Goal: Task Accomplishment & Management: Manage account settings

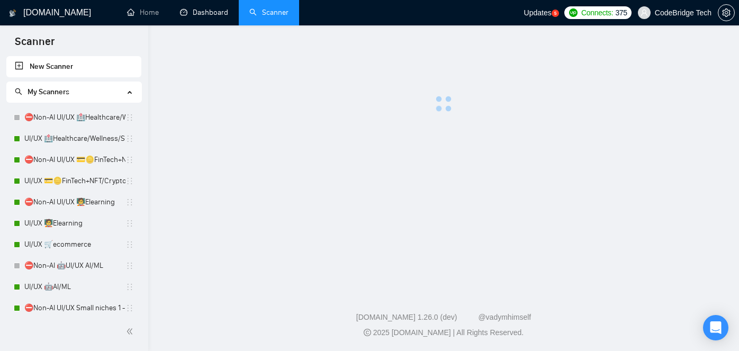
click at [215, 13] on link "Dashboard" at bounding box center [204, 12] width 48 height 9
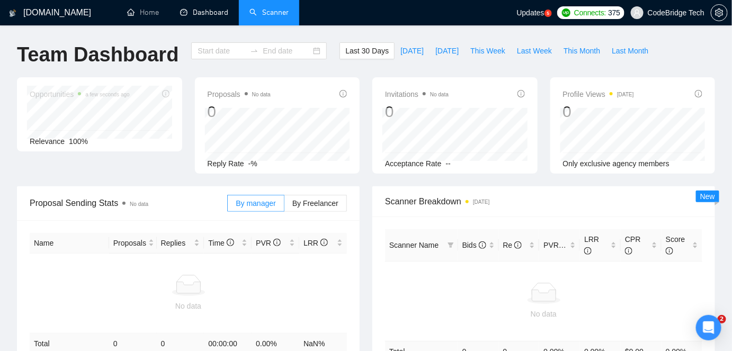
type input "[DATE]"
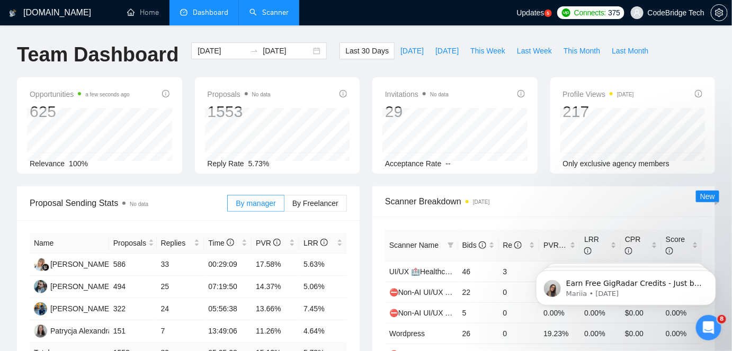
click at [266, 14] on link "Scanner" at bounding box center [268, 12] width 39 height 9
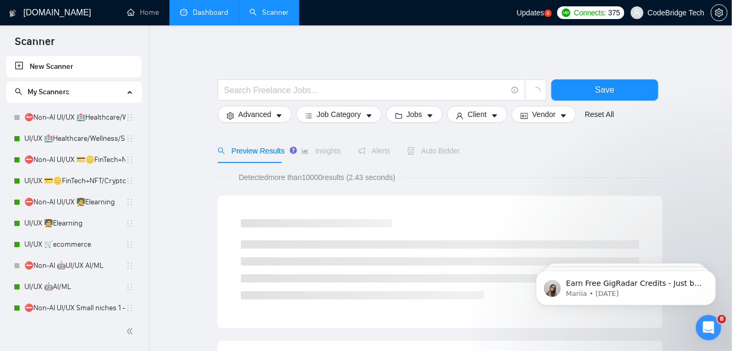
click at [227, 15] on link "Dashboard" at bounding box center [204, 12] width 48 height 9
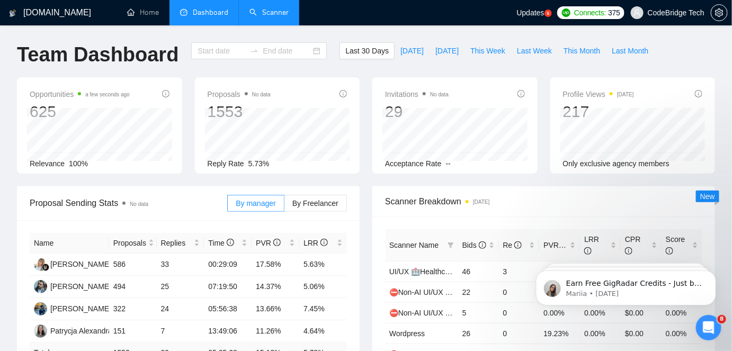
type input "[DATE]"
click at [581, 48] on span "This Month" at bounding box center [582, 51] width 37 height 12
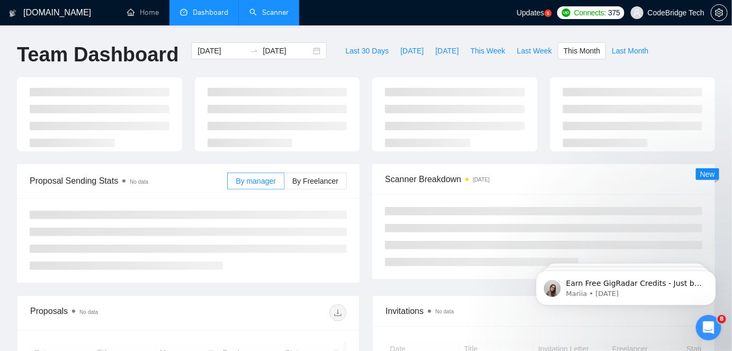
type input "[DATE]"
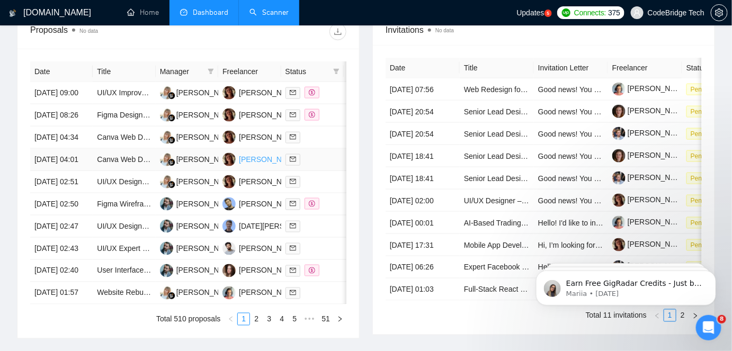
scroll to position [267, 0]
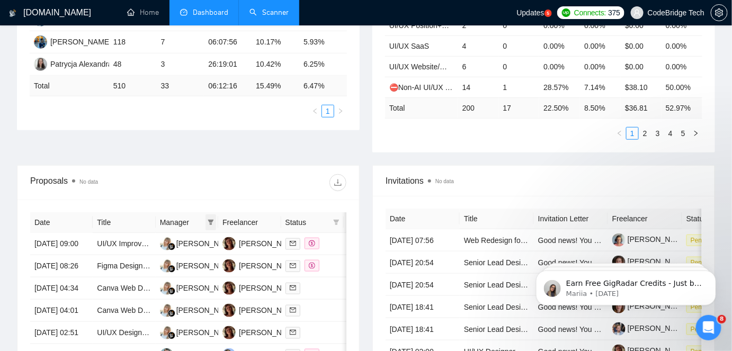
click at [213, 219] on icon "filter" at bounding box center [211, 222] width 6 height 6
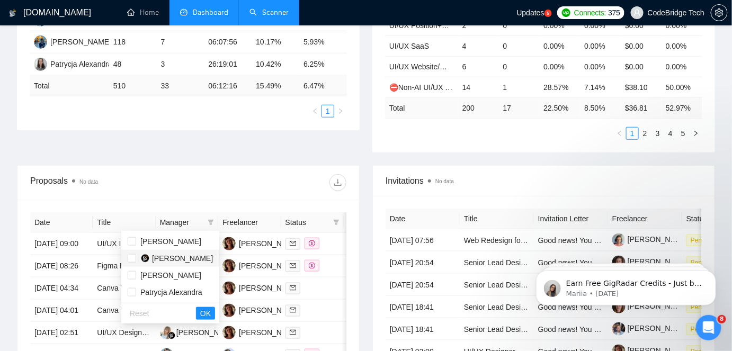
click at [186, 262] on span "[PERSON_NAME]" at bounding box center [182, 258] width 61 height 8
click at [200, 254] on span "[PERSON_NAME]" at bounding box center [170, 259] width 85 height 12
checkbox input "false"
click at [193, 241] on span "[PERSON_NAME]" at bounding box center [170, 241] width 61 height 8
checkbox input "true"
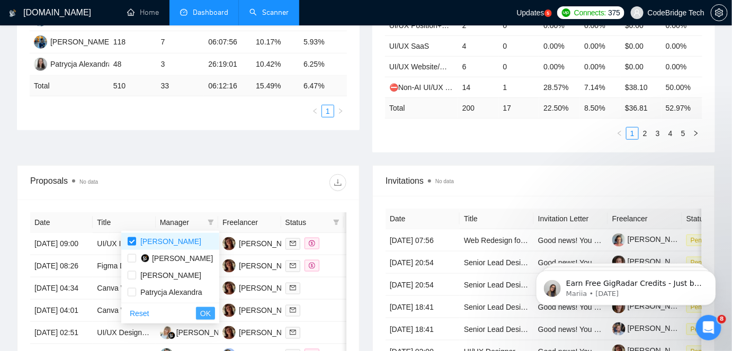
click at [197, 311] on button "OK" at bounding box center [205, 313] width 19 height 13
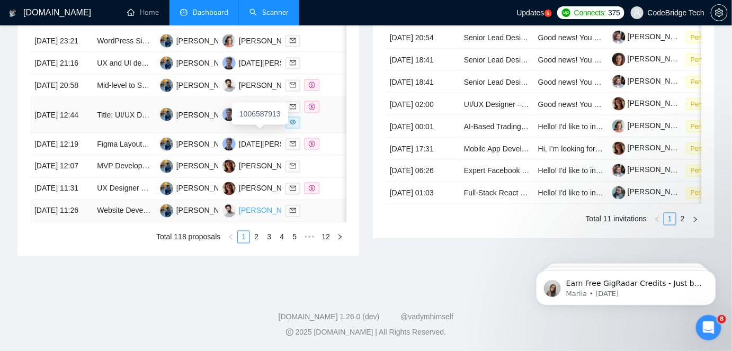
scroll to position [604, 0]
click at [259, 243] on link "2" at bounding box center [257, 237] width 12 height 12
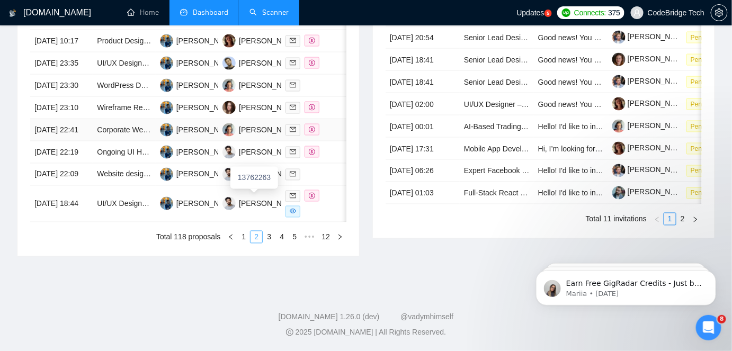
scroll to position [556, 0]
click at [284, 243] on link "4" at bounding box center [282, 237] width 12 height 12
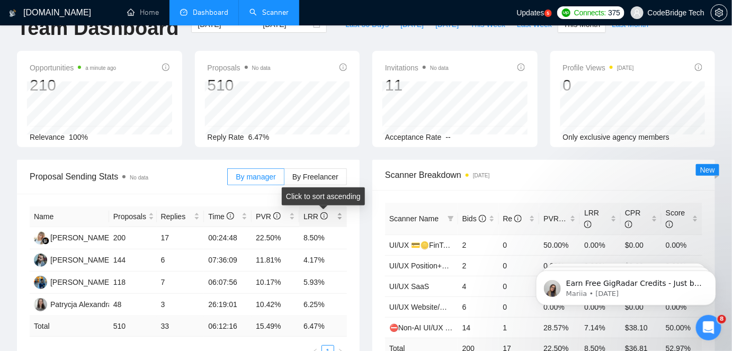
scroll to position [267, 0]
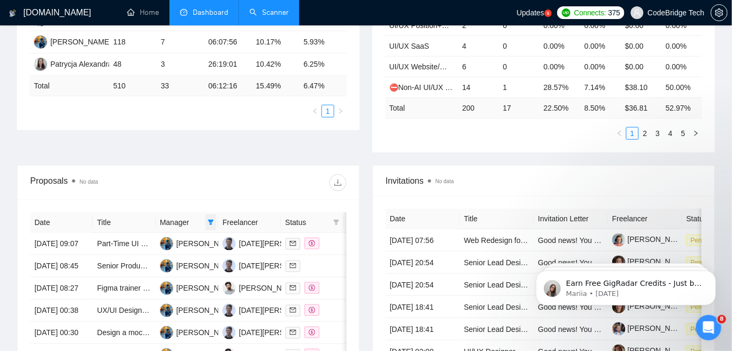
click at [210, 221] on icon "filter" at bounding box center [211, 222] width 6 height 6
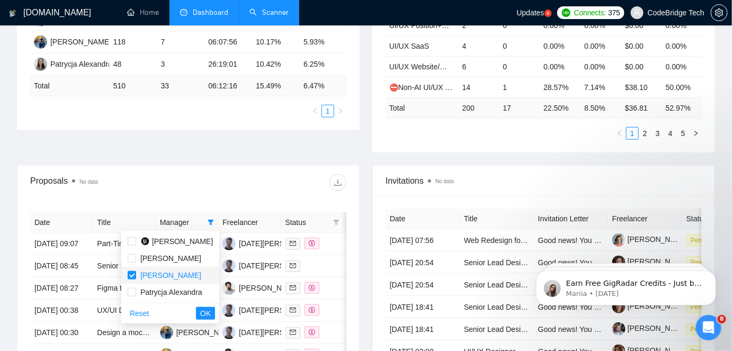
click at [186, 274] on span "[PERSON_NAME]" at bounding box center [170, 275] width 61 height 8
checkbox input "false"
click at [191, 242] on span "[PERSON_NAME]" at bounding box center [182, 241] width 61 height 8
checkbox input "true"
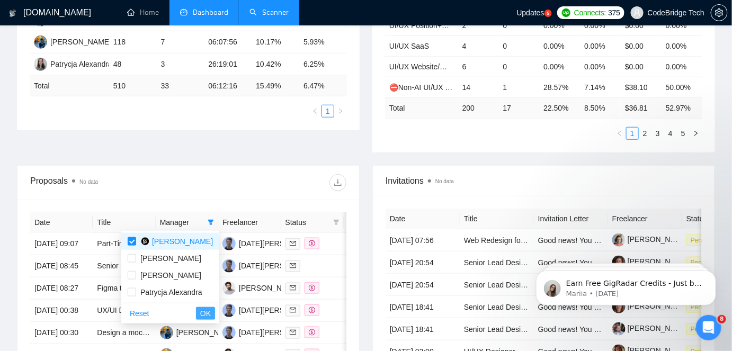
click at [202, 315] on span "OK" at bounding box center [205, 314] width 11 height 12
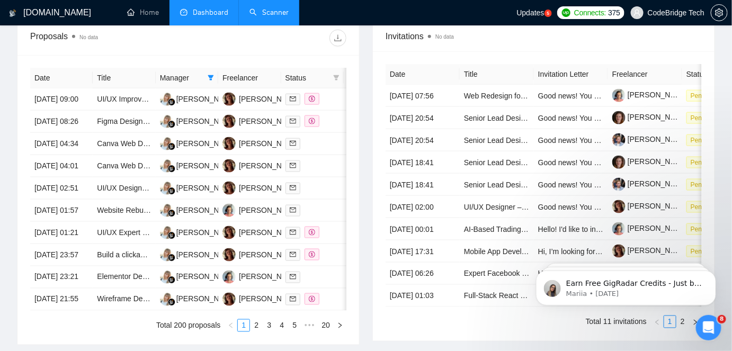
scroll to position [556, 0]
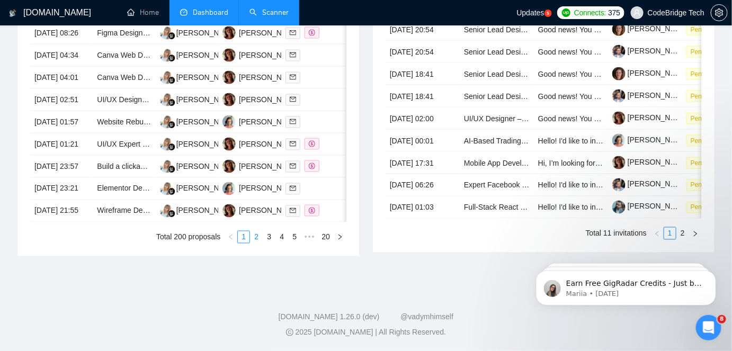
click at [259, 243] on link "2" at bounding box center [257, 237] width 12 height 12
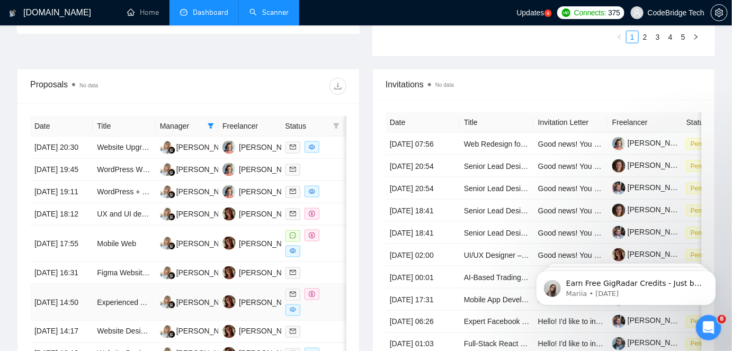
scroll to position [604, 0]
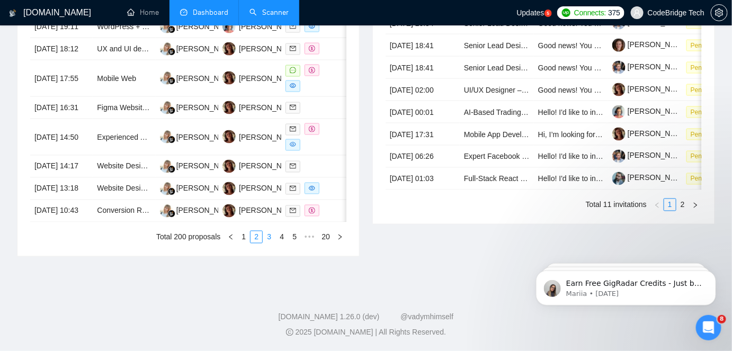
click at [270, 244] on li "3" at bounding box center [269, 237] width 13 height 13
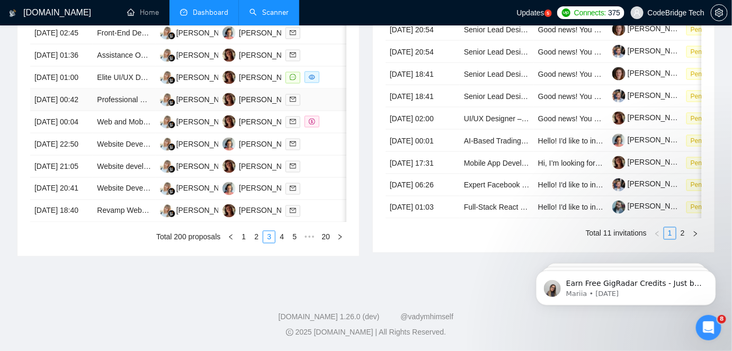
scroll to position [556, 0]
click at [282, 243] on link "4" at bounding box center [282, 237] width 12 height 12
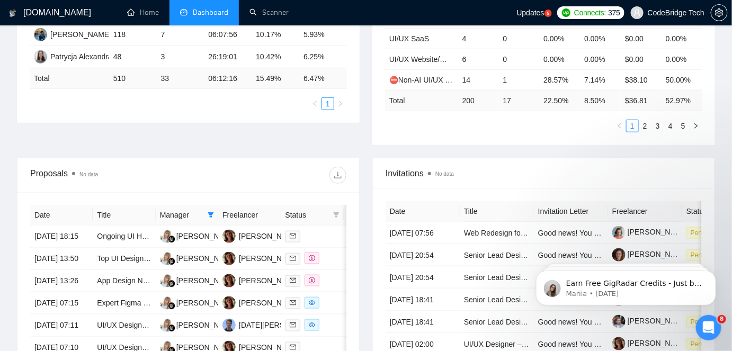
scroll to position [219, 0]
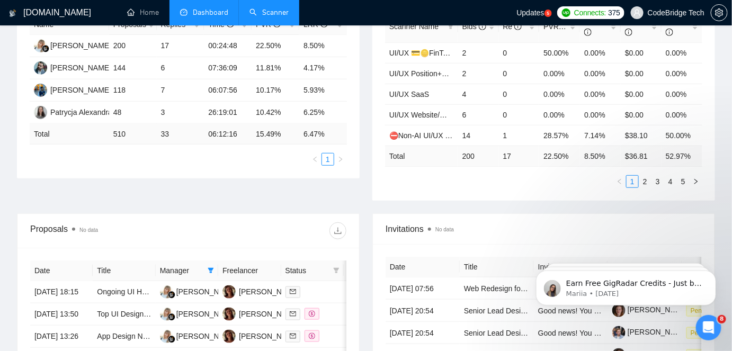
click at [277, 16] on link "Scanner" at bounding box center [268, 12] width 39 height 9
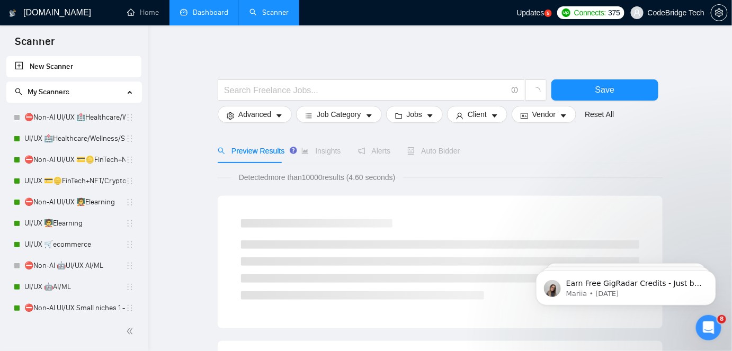
click at [696, 324] on div "8" at bounding box center [708, 327] width 25 height 25
click at [702, 327] on icon "Open Intercom Messenger" at bounding box center [708, 327] width 17 height 17
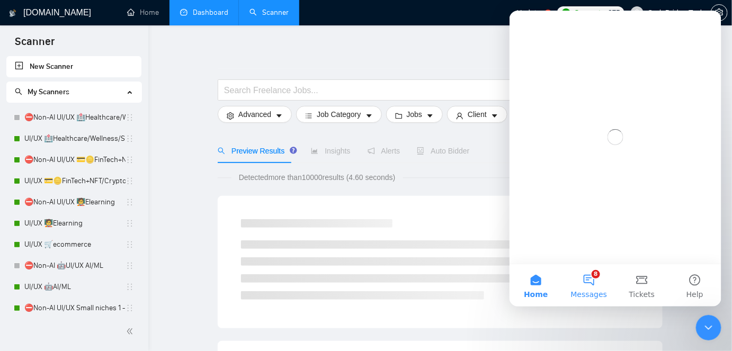
click at [593, 274] on button "8 Messages" at bounding box center [588, 285] width 53 height 42
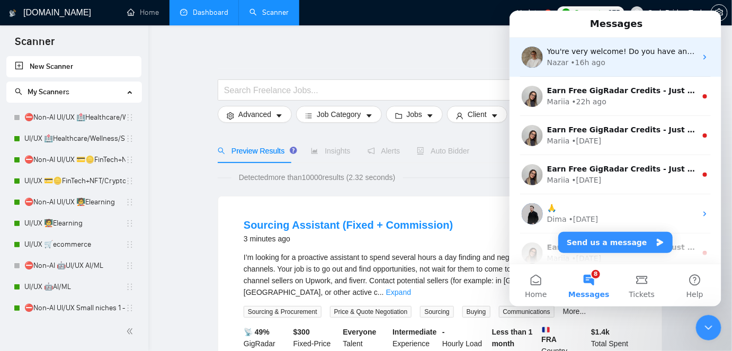
click at [598, 62] on div "• 16h ago" at bounding box center [588, 62] width 34 height 11
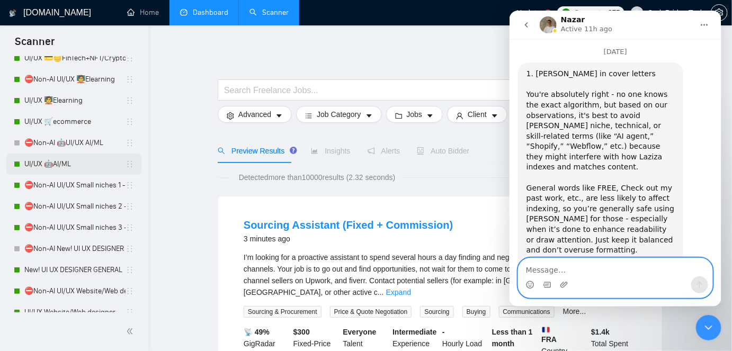
scroll to position [192, 0]
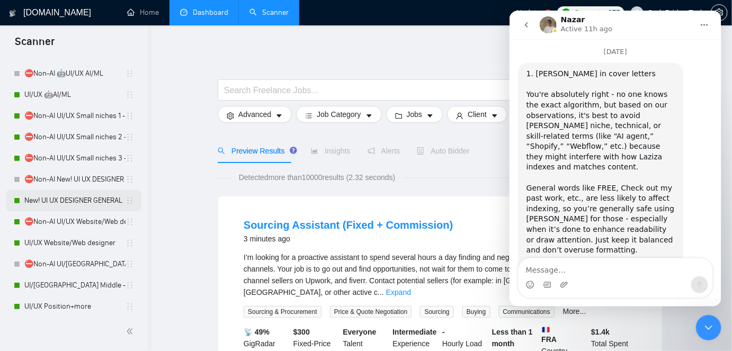
click at [90, 202] on link "New! UI UX DESIGNER GENERAL" at bounding box center [74, 200] width 101 height 21
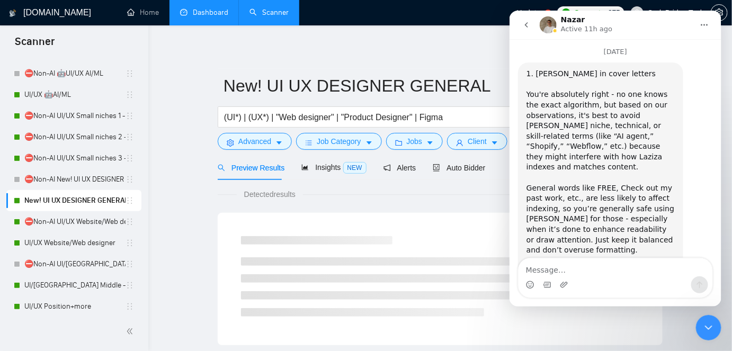
click at [470, 175] on div "Auto Bidder" at bounding box center [459, 167] width 52 height 25
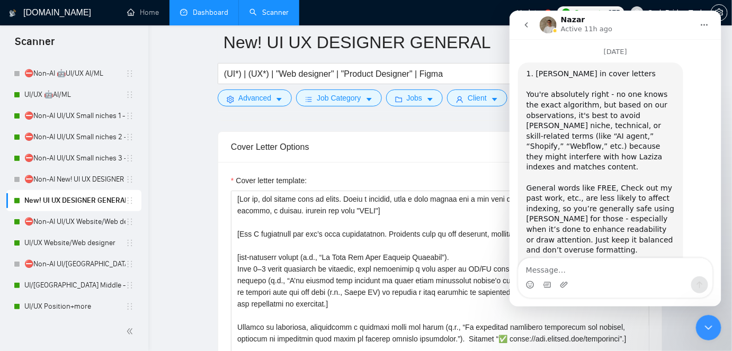
scroll to position [1107, 0]
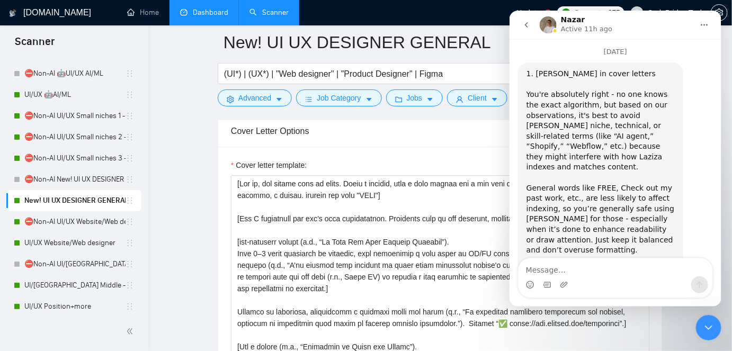
click at [713, 329] on icon "Close Intercom Messenger" at bounding box center [708, 327] width 13 height 13
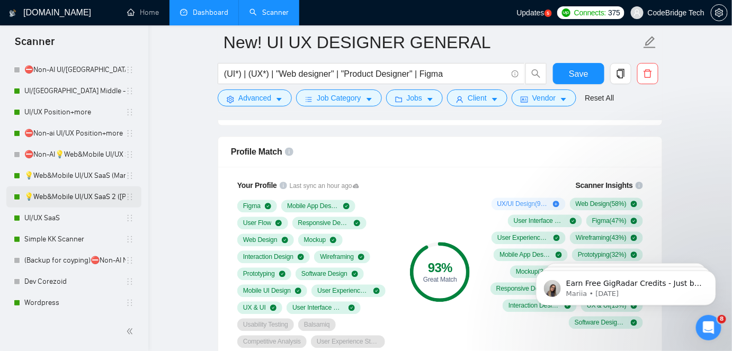
scroll to position [376, 0]
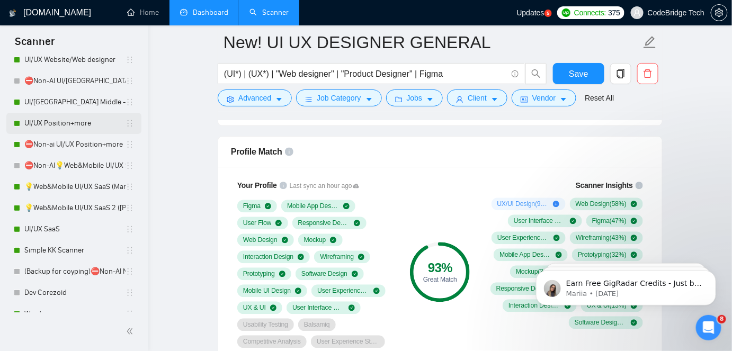
click at [55, 119] on link "UI/UX Position+more" at bounding box center [74, 123] width 101 height 21
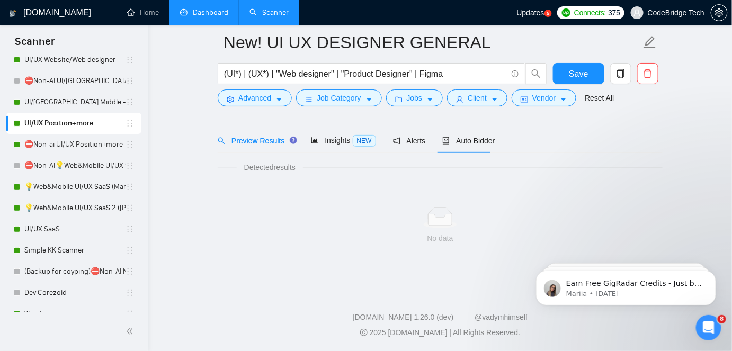
scroll to position [35, 0]
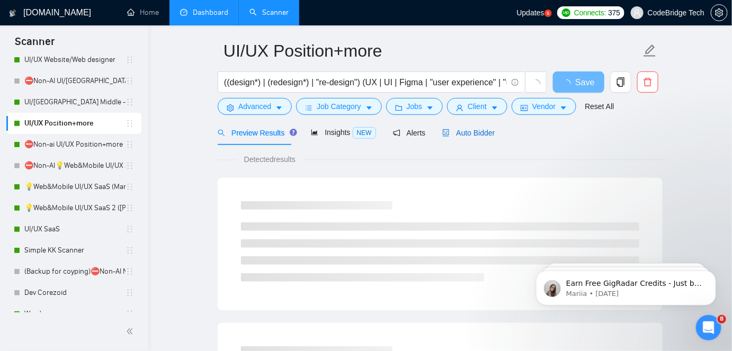
click at [442, 132] on icon "robot" at bounding box center [445, 132] width 7 height 7
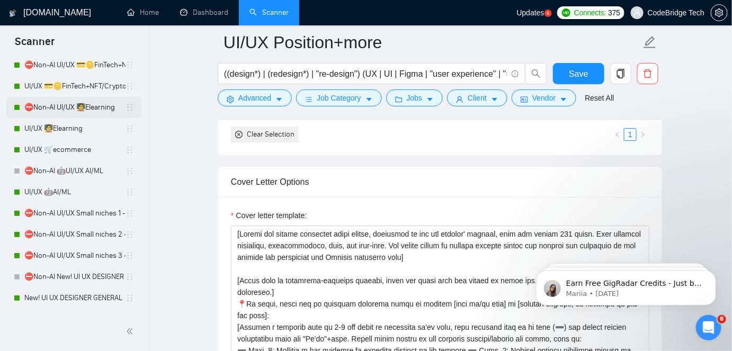
scroll to position [96, 0]
click at [82, 119] on link "UI/UX 🧑‍🏫Elearning" at bounding box center [74, 127] width 101 height 21
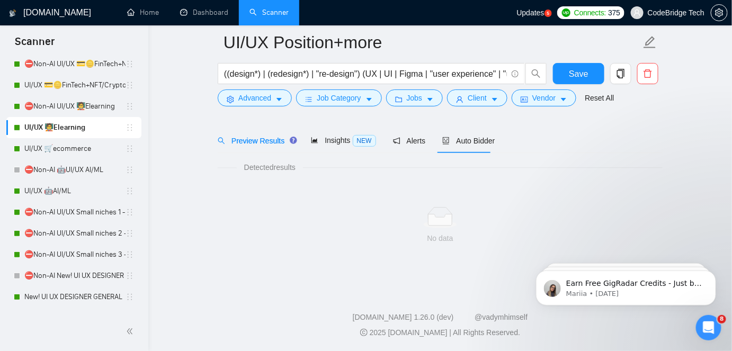
scroll to position [35, 0]
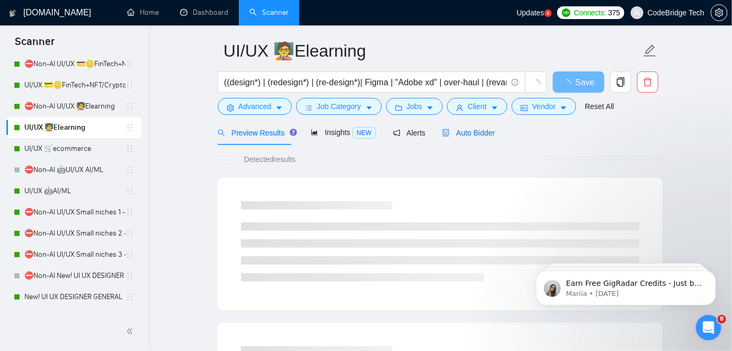
click at [445, 135] on icon "robot" at bounding box center [445, 132] width 7 height 7
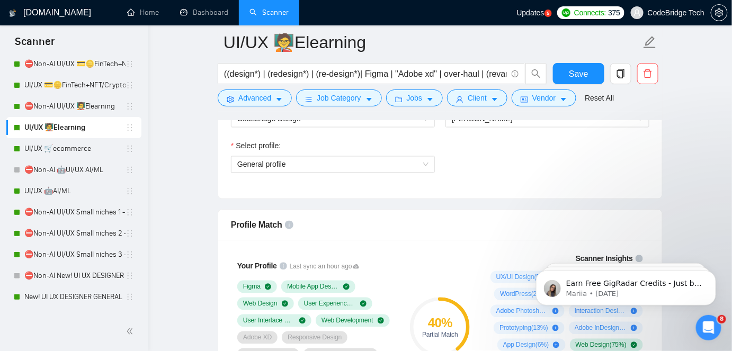
scroll to position [565, 0]
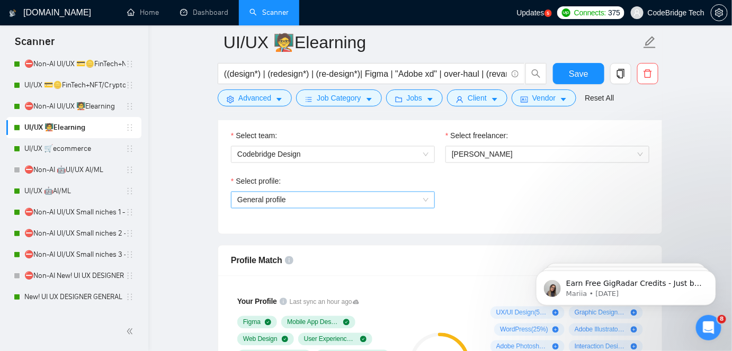
click at [271, 197] on span "General profile" at bounding box center [332, 200] width 191 height 16
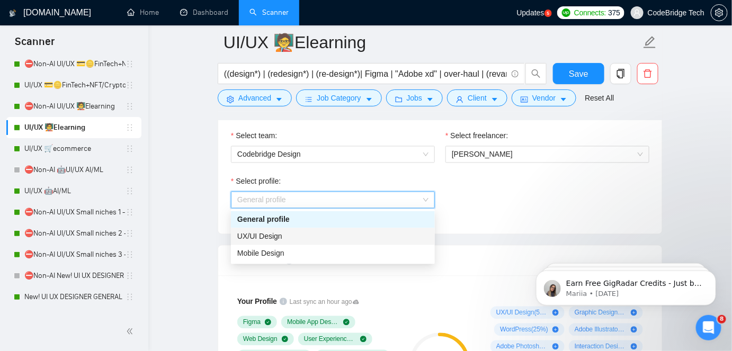
click at [271, 237] on span "UX/UI Design" at bounding box center [259, 237] width 45 height 8
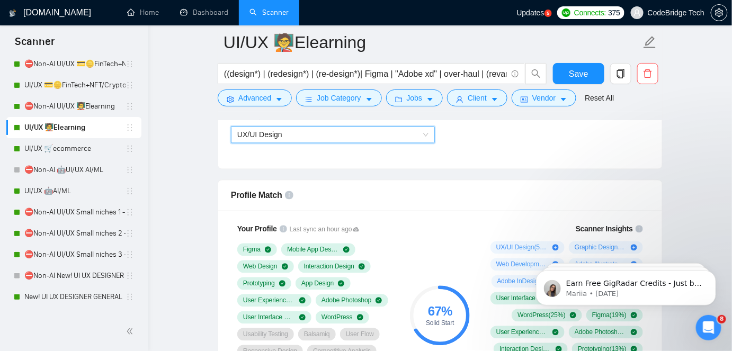
scroll to position [613, 0]
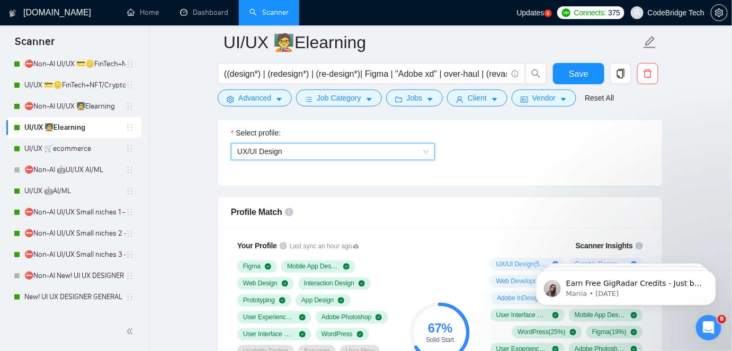
click at [297, 155] on span "UX/UI Design" at bounding box center [332, 152] width 191 height 16
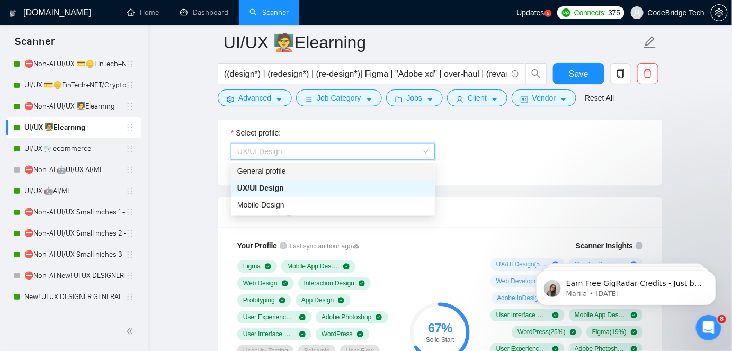
click at [266, 170] on div "General profile" at bounding box center [332, 172] width 191 height 12
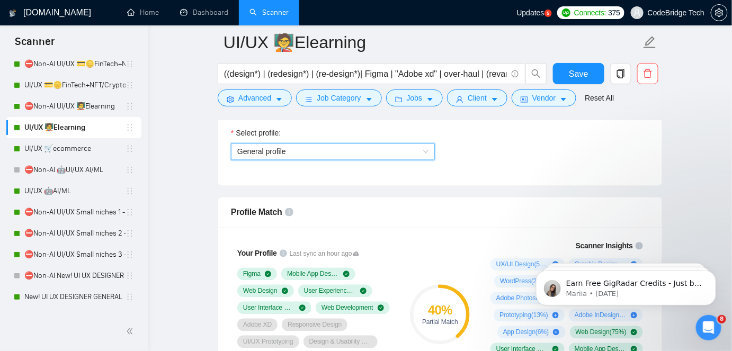
click at [270, 148] on span "General profile" at bounding box center [332, 152] width 191 height 16
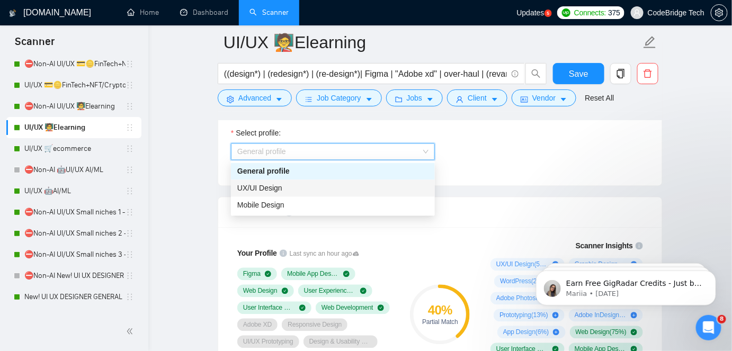
click at [265, 189] on span "UX/UI Design" at bounding box center [259, 188] width 45 height 8
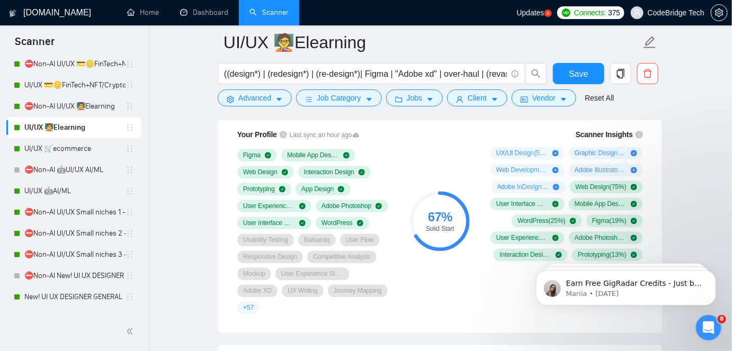
scroll to position [709, 0]
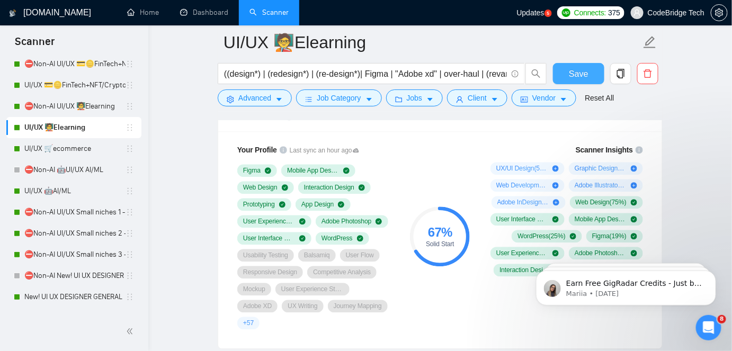
click at [564, 68] on button "Save" at bounding box center [578, 73] width 51 height 21
click at [59, 104] on link "⛔Non-AI UI/UX 🧑‍🏫Elearning" at bounding box center [74, 106] width 101 height 21
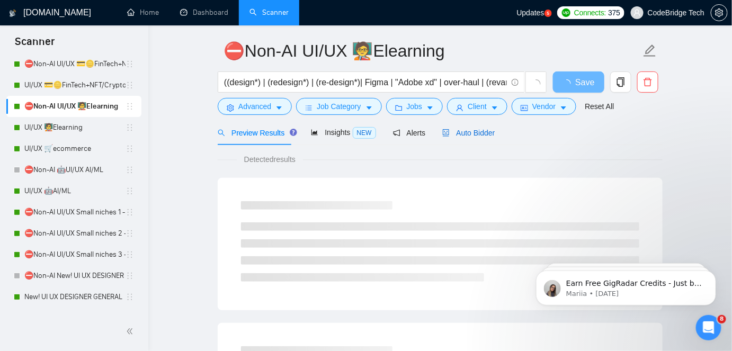
click at [442, 129] on icon "robot" at bounding box center [445, 132] width 7 height 7
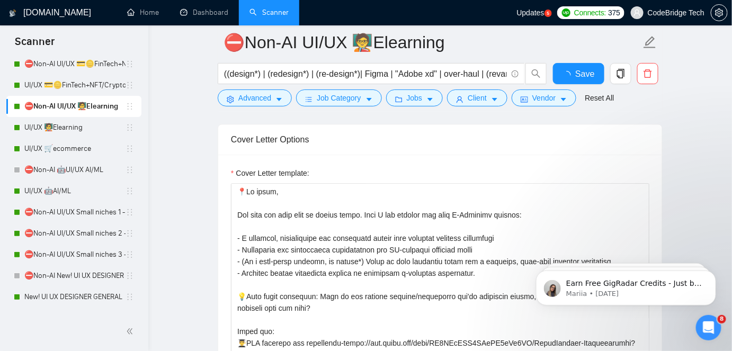
scroll to position [613, 0]
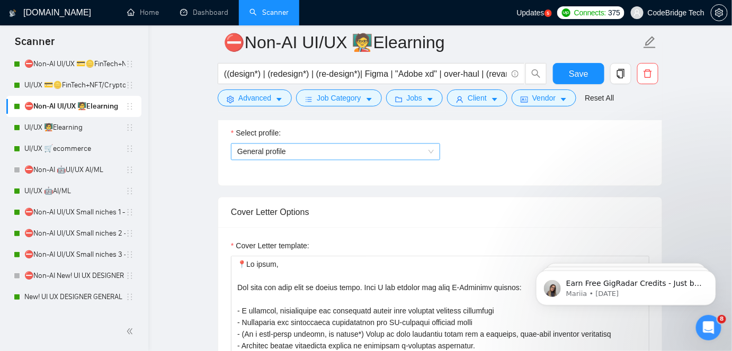
click at [394, 144] on span "General profile" at bounding box center [335, 152] width 197 height 16
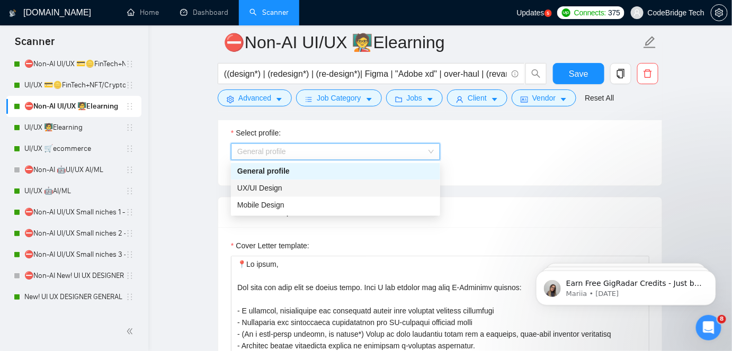
click at [311, 185] on div "UX/UI Design" at bounding box center [335, 189] width 197 height 12
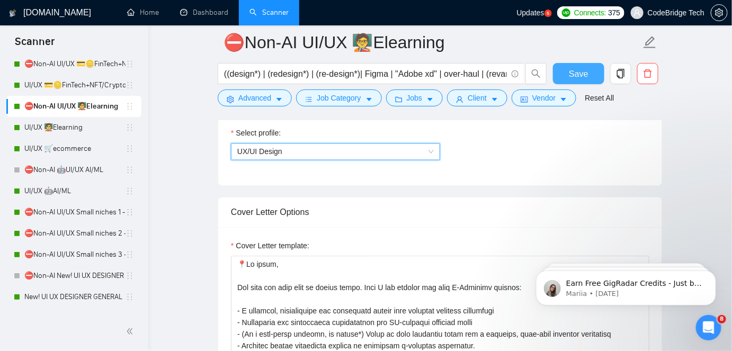
click at [592, 73] on button "Save" at bounding box center [578, 73] width 51 height 21
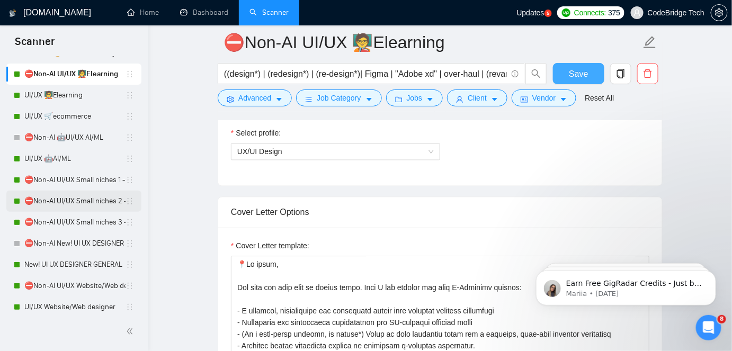
scroll to position [192, 0]
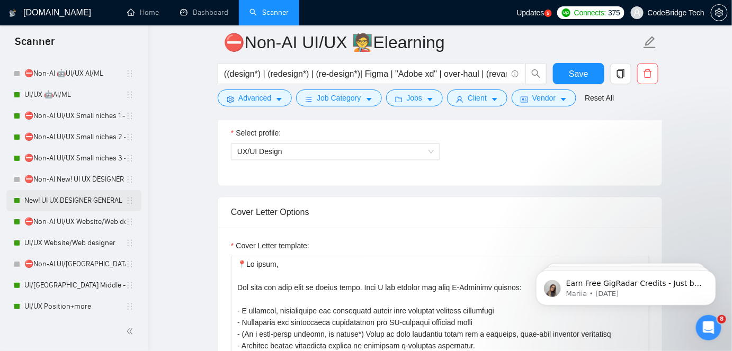
click at [74, 196] on link "New! UI UX DESIGNER GENERAL" at bounding box center [74, 200] width 101 height 21
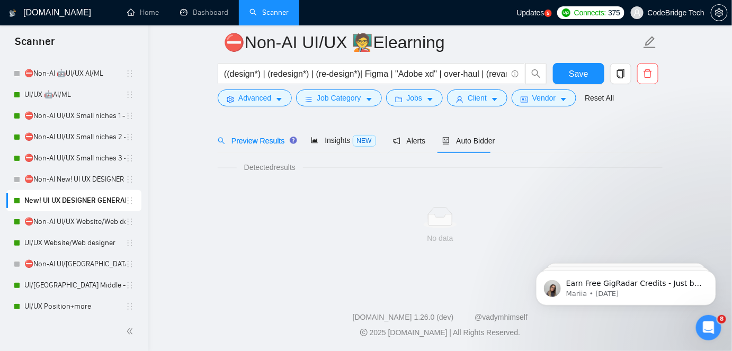
scroll to position [35, 0]
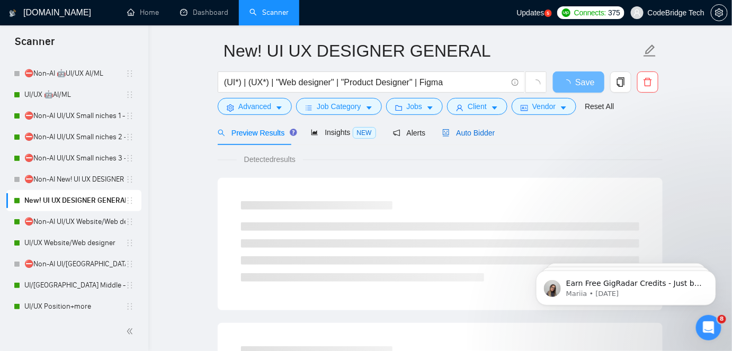
click at [467, 135] on span "Auto Bidder" at bounding box center [468, 133] width 52 height 8
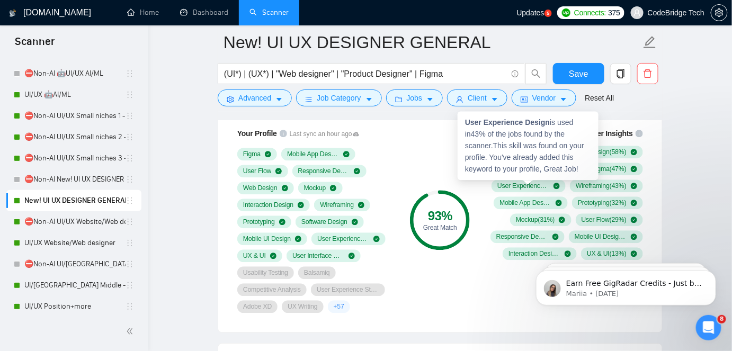
scroll to position [709, 0]
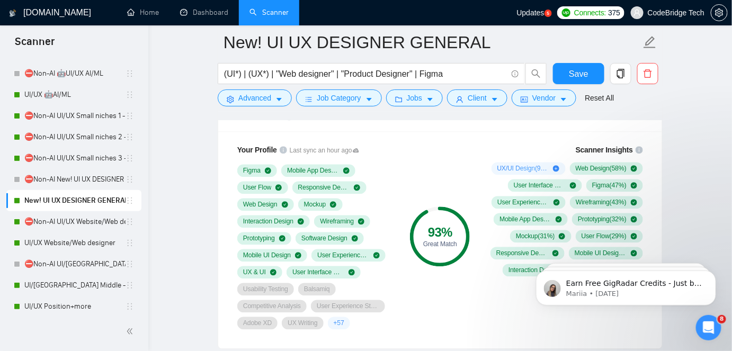
click at [718, 323] on div "Open Intercom Messenger" at bounding box center [708, 327] width 35 height 35
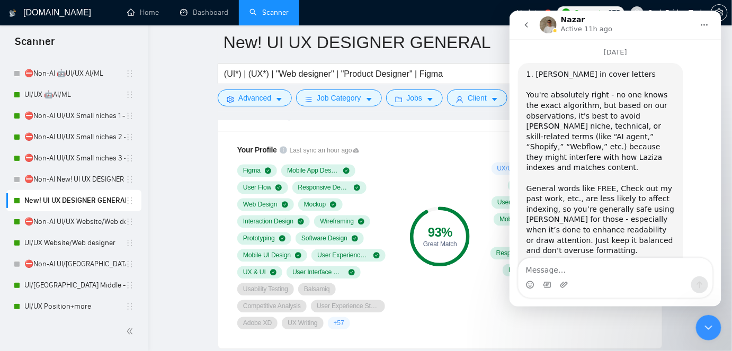
scroll to position [5836, 0]
type textarea "F"
click at [519, 30] on button "go back" at bounding box center [526, 24] width 20 height 20
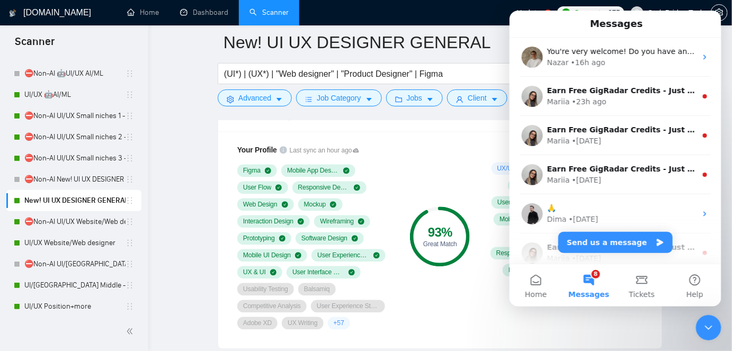
scroll to position [0, 0]
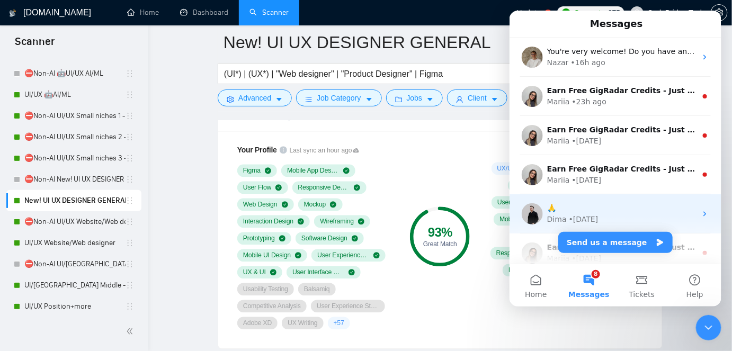
click at [582, 211] on div "🙏" at bounding box center [621, 207] width 149 height 11
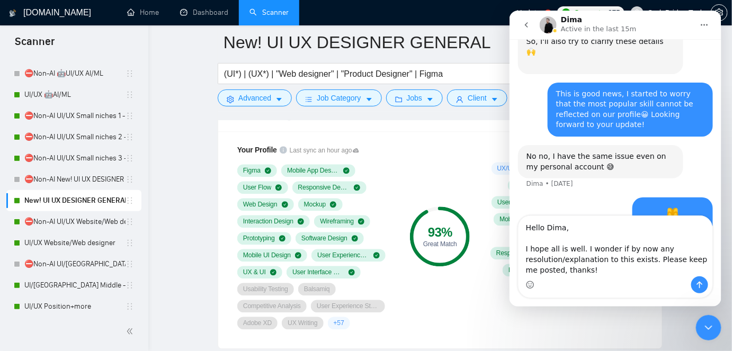
scroll to position [1179, 0]
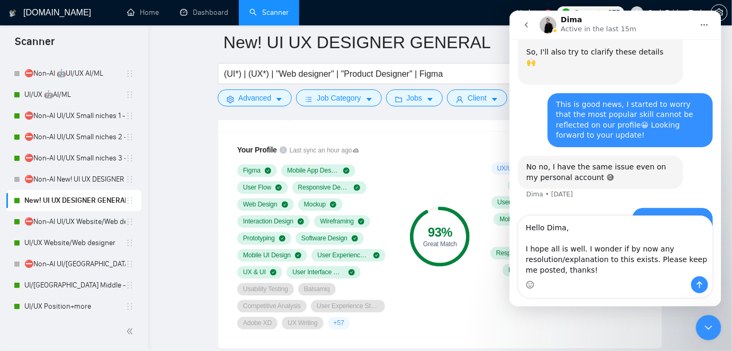
type textarea "Hello Dima, I hope all is well. I wonder if by now any resolution/explanation t…"
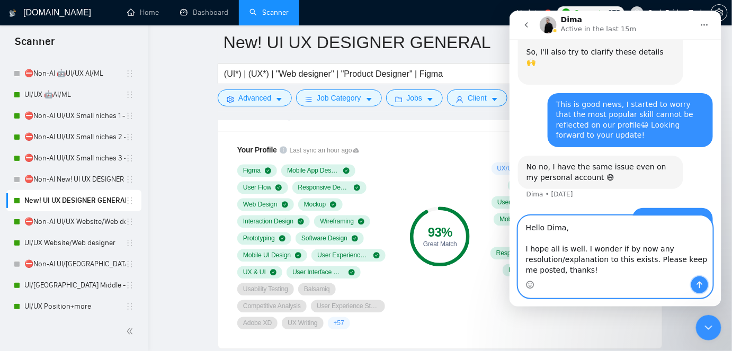
click at [707, 288] on button "Send a message…" at bounding box center [699, 284] width 17 height 17
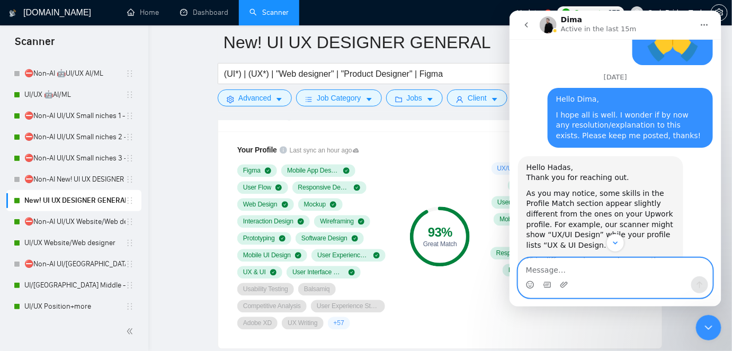
scroll to position [1366, 0]
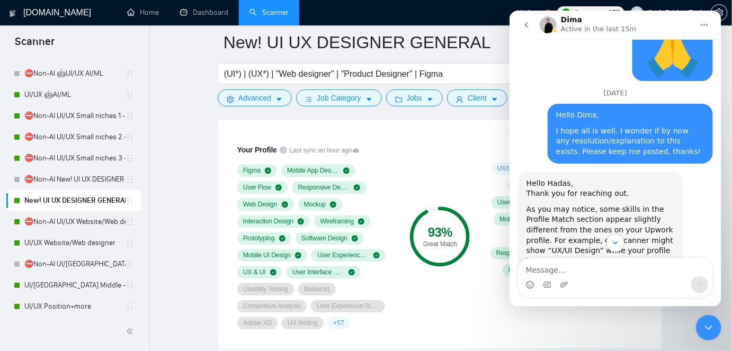
click at [530, 178] on div "Hello Hadas," at bounding box center [600, 183] width 148 height 11
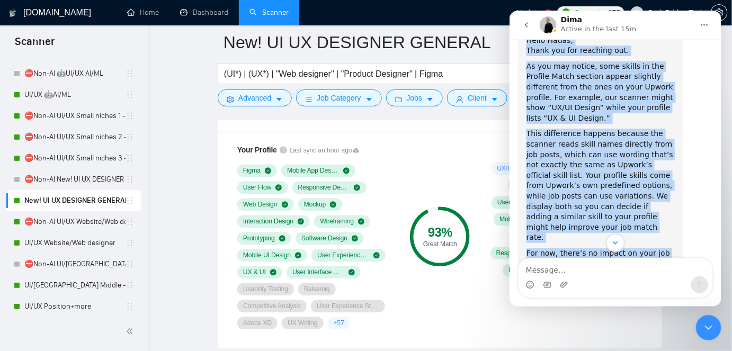
scroll to position [1510, 0]
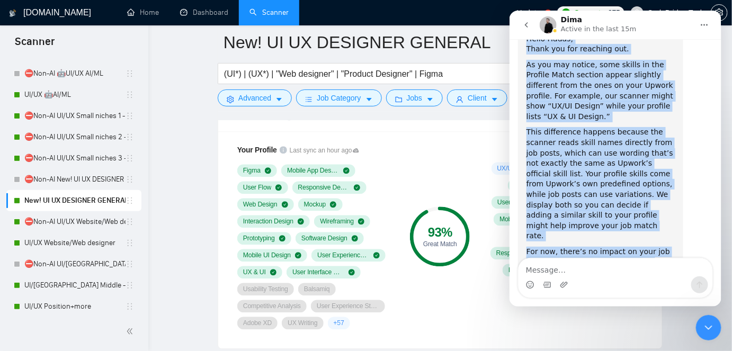
drag, startPoint x: 528, startPoint y: 111, endPoint x: 613, endPoint y: 229, distance: 145.7
click at [613, 229] on div "Hello [PERSON_NAME], Thank you for reaching out. As you may notice, some skills…" at bounding box center [600, 183] width 148 height 301
copy div "Hello [PERSON_NAME], Thank you for reaching out. As you may notice, some skills…"
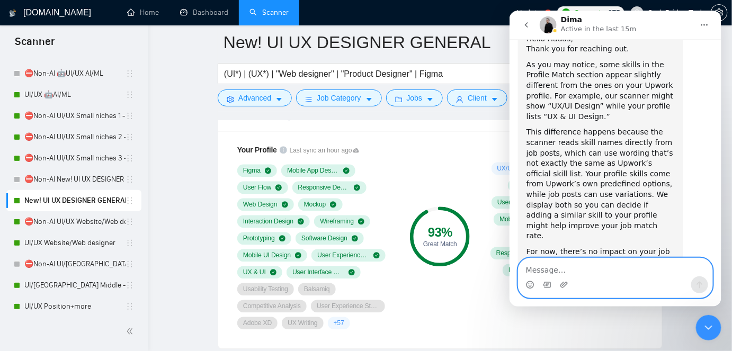
click at [587, 258] on textarea "Message…" at bounding box center [615, 267] width 194 height 18
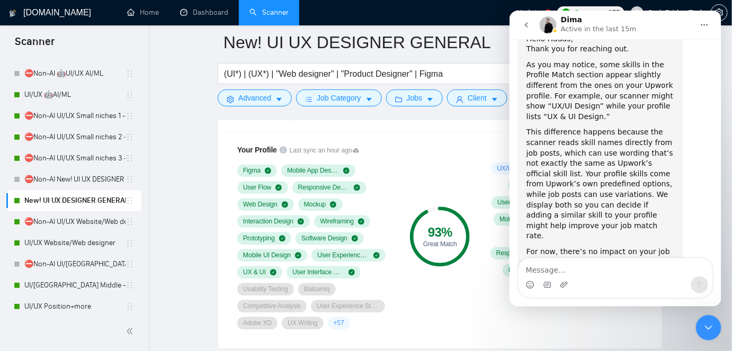
click at [717, 326] on div "Close Intercom Messenger" at bounding box center [708, 327] width 25 height 25
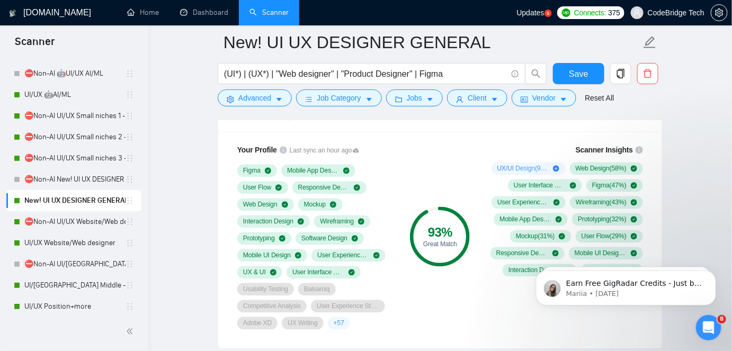
scroll to position [0, 0]
click at [717, 326] on div "Open Intercom Messenger" at bounding box center [708, 327] width 35 height 35
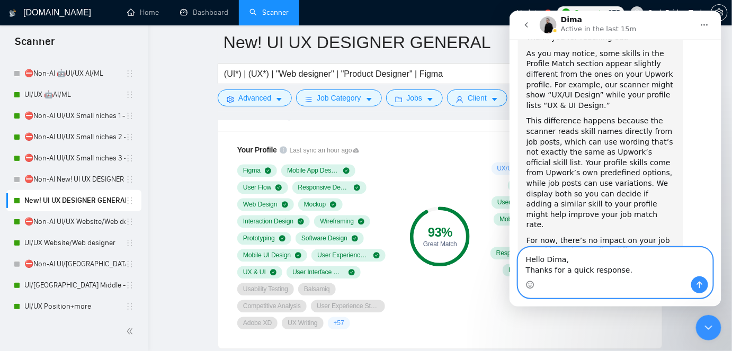
scroll to position [1543, 0]
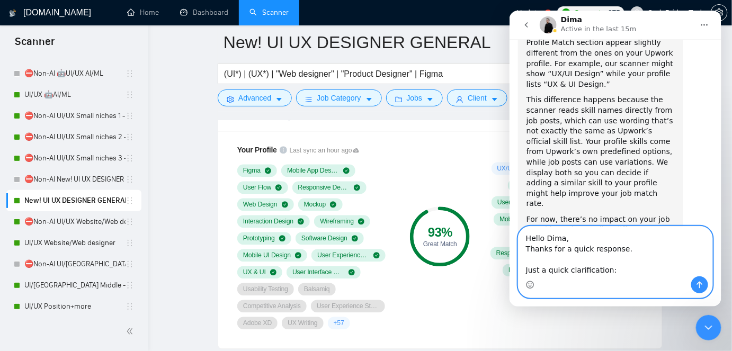
paste textarea "the wording difference won’t affect your results."
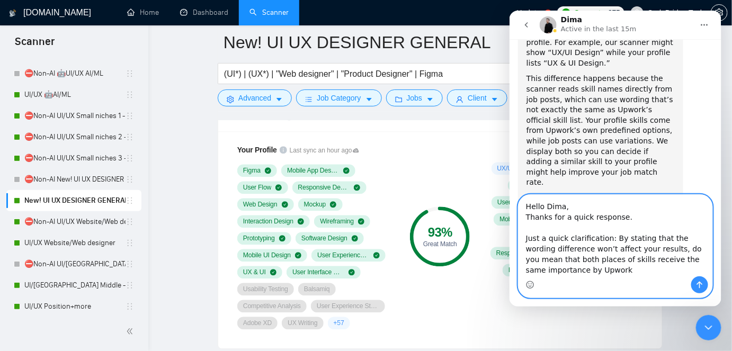
scroll to position [1574, 0]
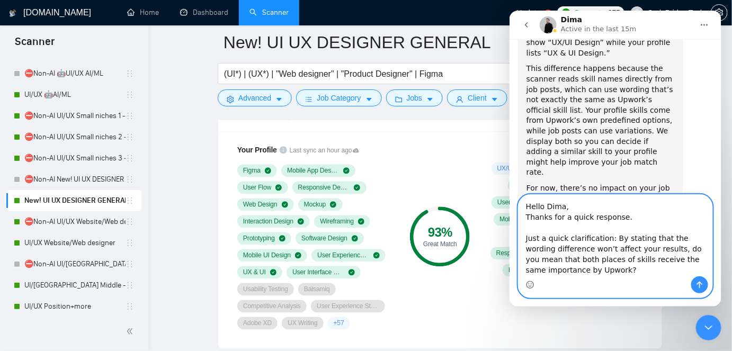
click at [687, 261] on textarea "Hello Dima, Thanks for a quick response. Just a quick clarification: By stating…" at bounding box center [615, 235] width 194 height 82
type textarea "Hello Dima, Thanks for a quick response. Just a quick clarification: By stating…"
click at [699, 280] on icon "Send a message…" at bounding box center [699, 284] width 8 height 8
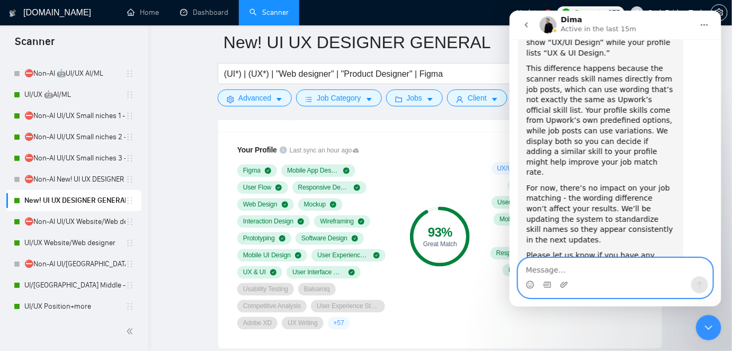
scroll to position [1609, 0]
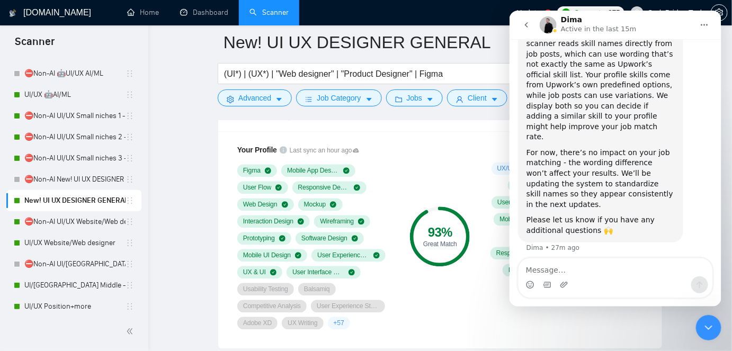
drag, startPoint x: 605, startPoint y: 236, endPoint x: 552, endPoint y: 189, distance: 71.3
click at [556, 293] on div "Just a quick clarification: By stating that the wording difference won’t affect…" at bounding box center [630, 319] width 148 height 52
copy div "ust a quick clarification: By stating that the wording difference won’t affect …"
click at [652, 268] on div "Hello Dima, Thanks for a quick response. Just a quick clarification: By stating…" at bounding box center [630, 307] width 148 height 78
drag, startPoint x: 549, startPoint y: 193, endPoint x: 635, endPoint y: 198, distance: 86.5
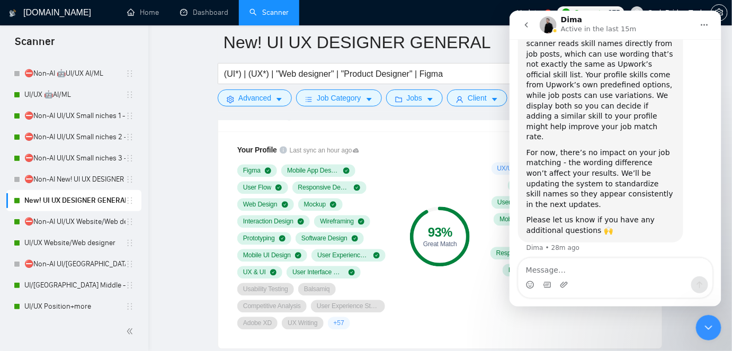
click at [635, 261] on div "Hello Dima, Thanks for a quick response. Just a quick clarification: By stating…" at bounding box center [629, 306] width 165 height 91
click at [635, 293] on div "Just a quick clarification: By stating that the wording difference won’t affect…" at bounding box center [630, 319] width 148 height 52
click at [702, 326] on icon "Close Intercom Messenger" at bounding box center [708, 327] width 13 height 13
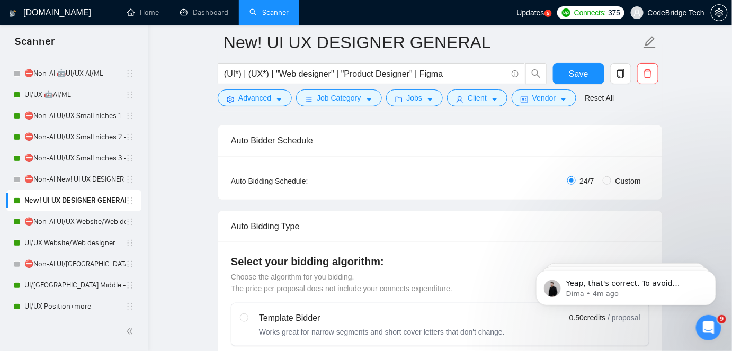
scroll to position [324, 0]
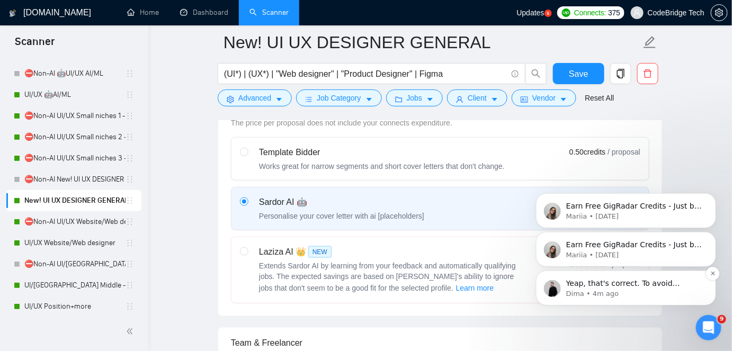
click at [579, 296] on p "Dima • 4m ago" at bounding box center [634, 294] width 137 height 10
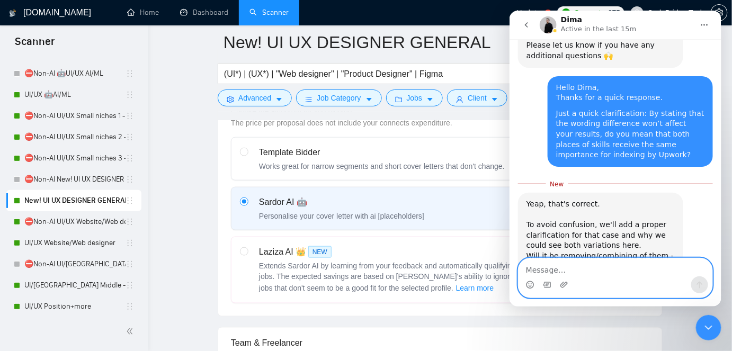
scroll to position [131, 0]
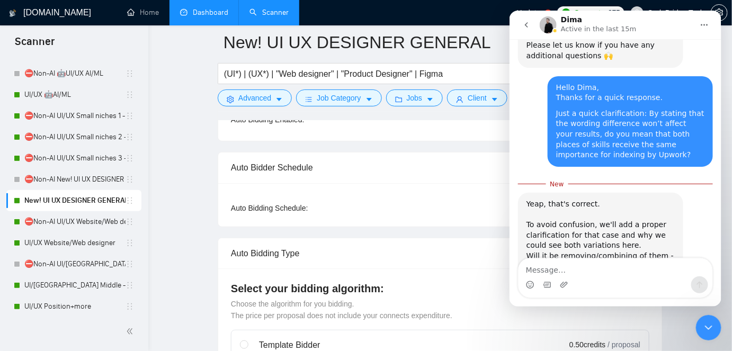
click at [212, 10] on link "Dashboard" at bounding box center [204, 12] width 48 height 9
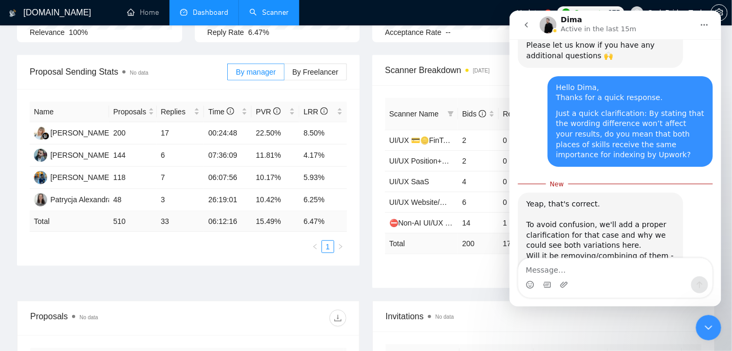
type input "[DATE]"
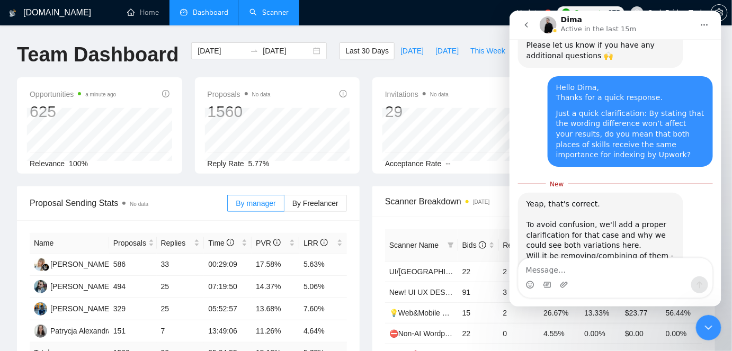
click at [284, 8] on link "Scanner" at bounding box center [268, 12] width 39 height 9
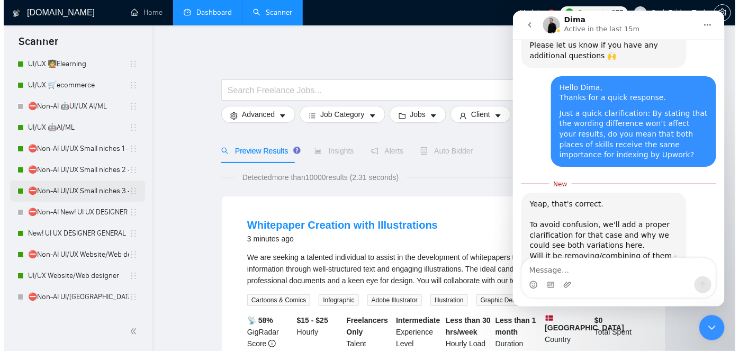
scroll to position [218, 0]
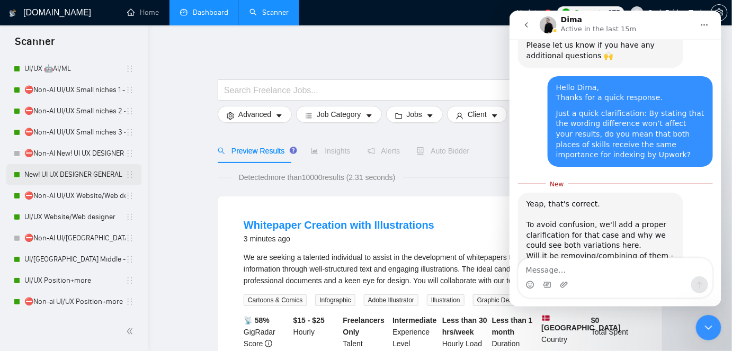
drag, startPoint x: 64, startPoint y: 173, endPoint x: 70, endPoint y: 171, distance: 6.9
click at [64, 173] on link "New! UI UX DESIGNER GENERAL" at bounding box center [74, 174] width 101 height 21
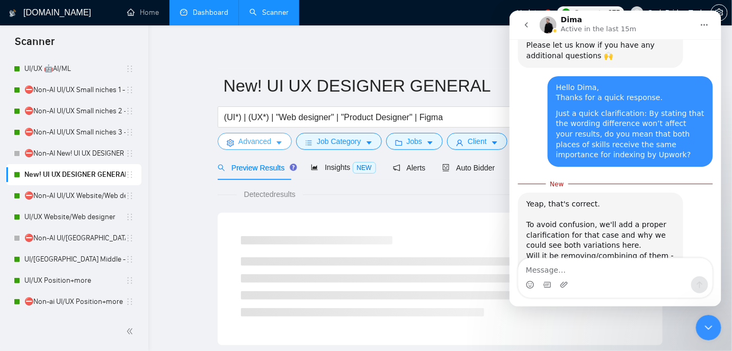
click at [254, 144] on span "Advanced" at bounding box center [254, 142] width 33 height 12
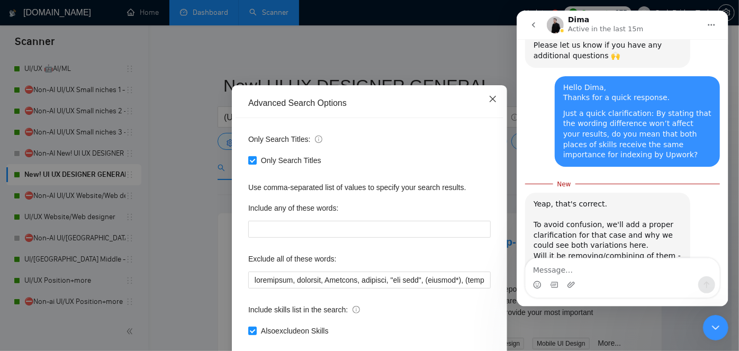
scroll to position [48, 0]
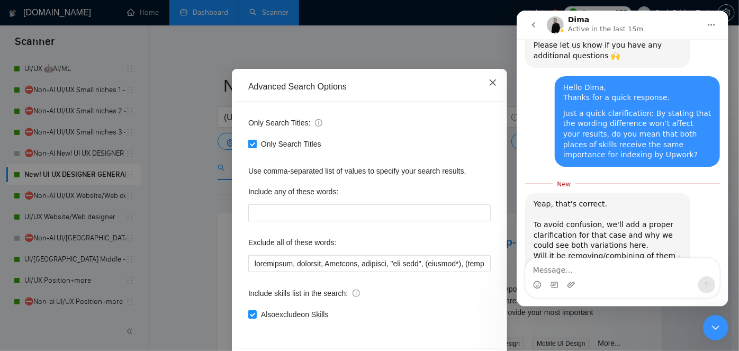
click at [492, 78] on icon "close" at bounding box center [493, 82] width 8 height 8
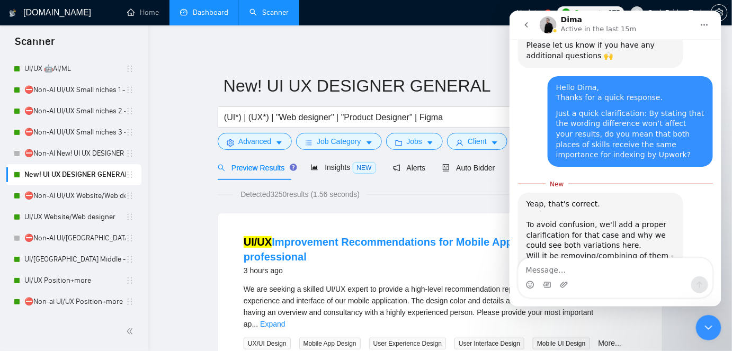
click at [357, 131] on div "(UI*) | (UX*) | "Web designer" | "Product Designer" | Figma" at bounding box center [383, 119] width 334 height 26
click at [430, 140] on icon "caret-down" at bounding box center [429, 142] width 7 height 7
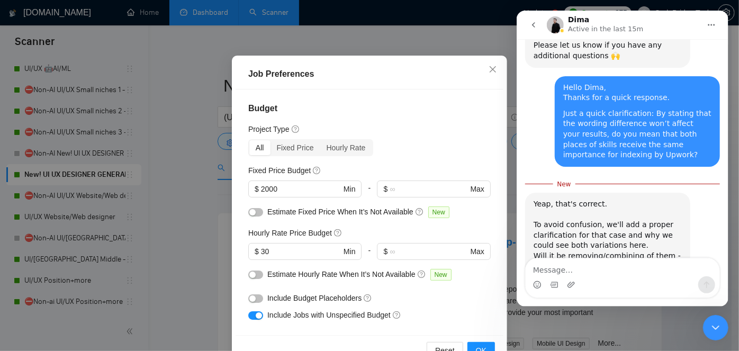
scroll to position [240, 0]
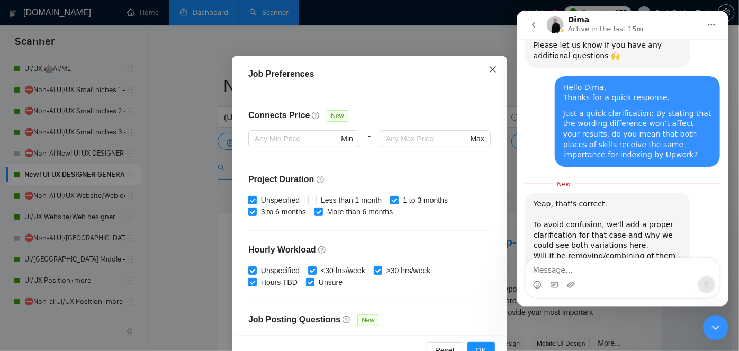
click at [489, 72] on icon "close" at bounding box center [493, 69] width 8 height 8
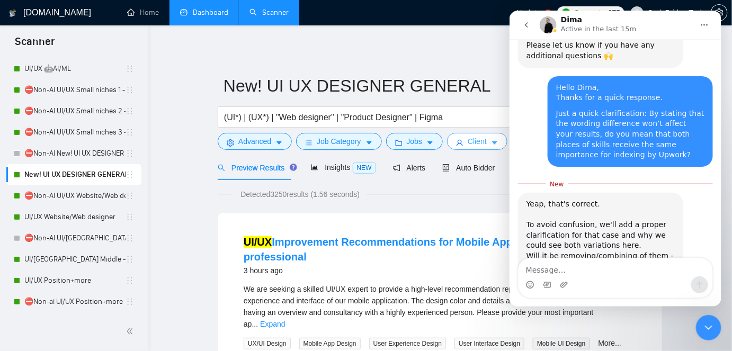
click at [468, 140] on span "Client" at bounding box center [477, 142] width 19 height 12
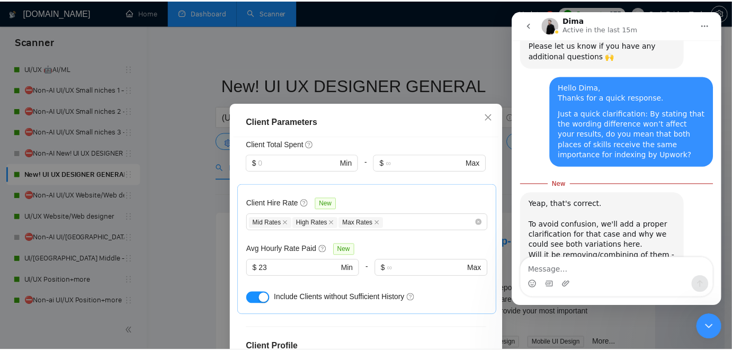
scroll to position [385, 0]
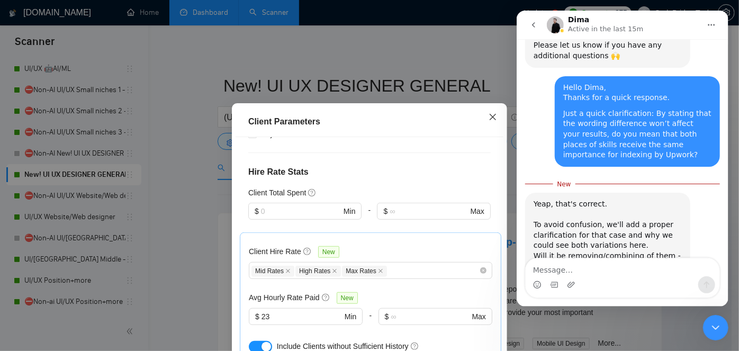
click at [484, 114] on span "Close" at bounding box center [493, 117] width 29 height 29
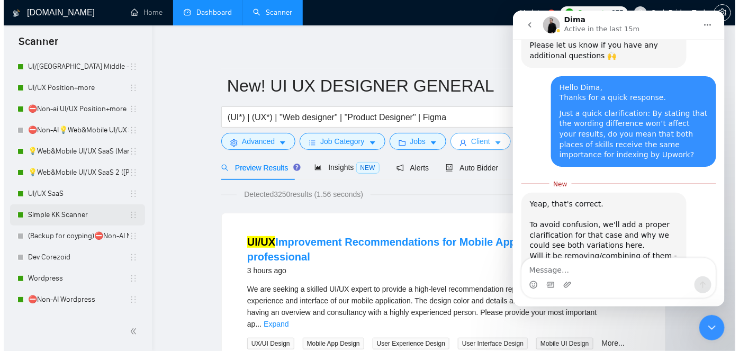
scroll to position [472, 0]
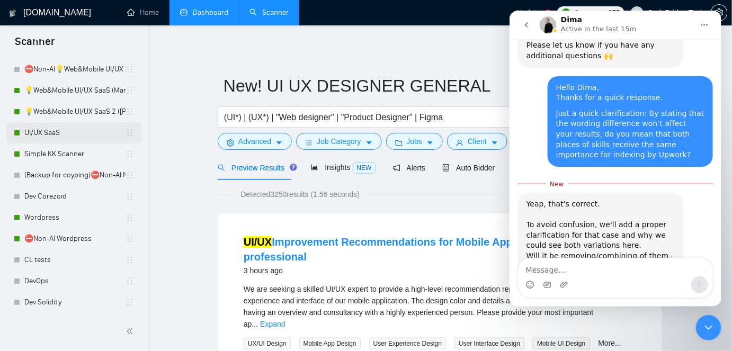
click at [34, 123] on link "UI/UX SaaS" at bounding box center [74, 132] width 101 height 21
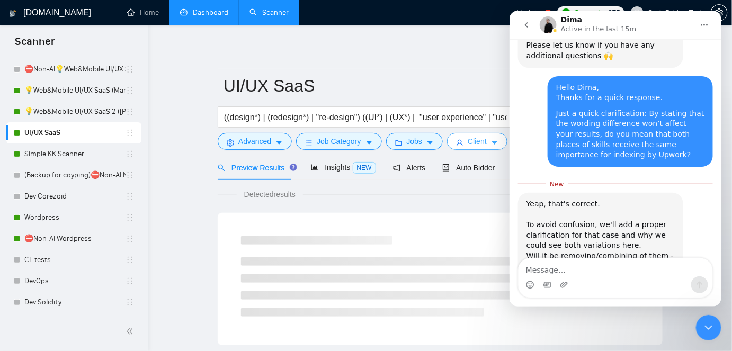
click at [468, 141] on span "Client" at bounding box center [477, 142] width 19 height 12
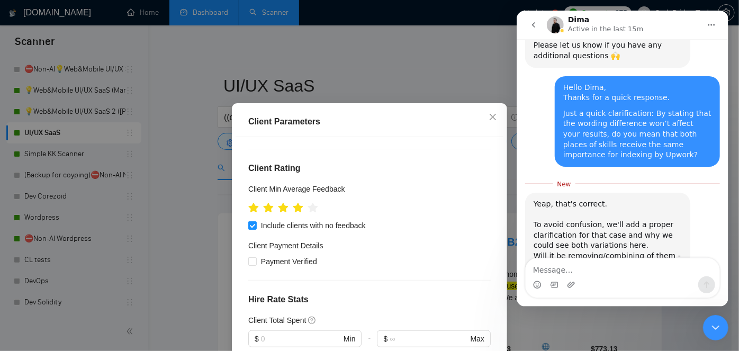
scroll to position [364, 0]
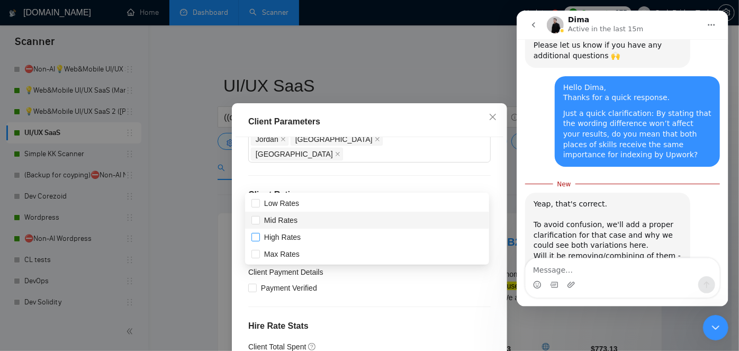
drag, startPoint x: 283, startPoint y: 217, endPoint x: 282, endPoint y: 240, distance: 23.9
click at [283, 217] on span "Mid Rates" at bounding box center [280, 220] width 33 height 8
click at [259, 217] on input "Mid Rates" at bounding box center [255, 219] width 7 height 7
checkbox input "true"
click at [282, 240] on span "High Rates" at bounding box center [282, 237] width 37 height 8
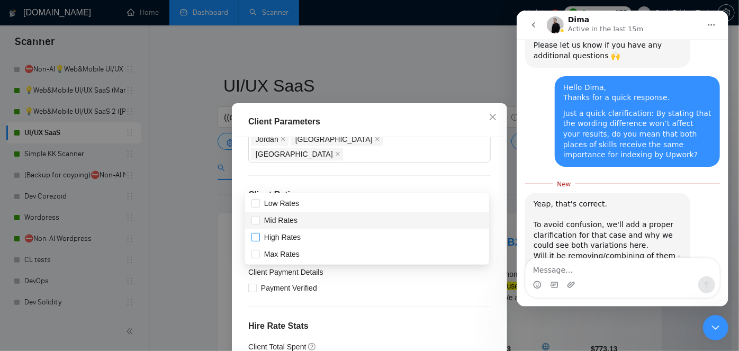
click at [259, 240] on input "High Rates" at bounding box center [255, 236] width 7 height 7
checkbox input "true"
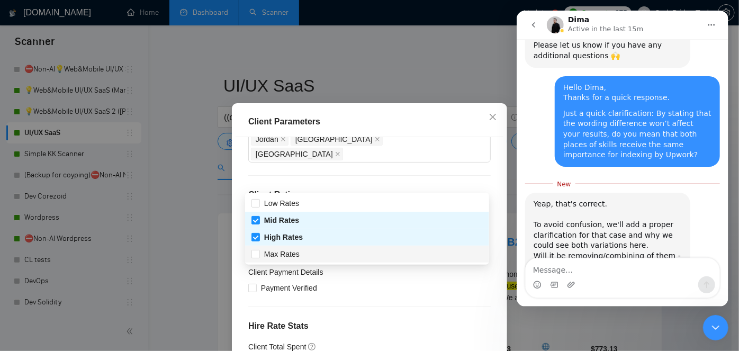
click at [285, 263] on body "Scanner New Scanner My Scanners ⛔Non-AI UI/UX 🏥Healthcare/Wellness/Sports/Fitne…" at bounding box center [366, 175] width 732 height 351
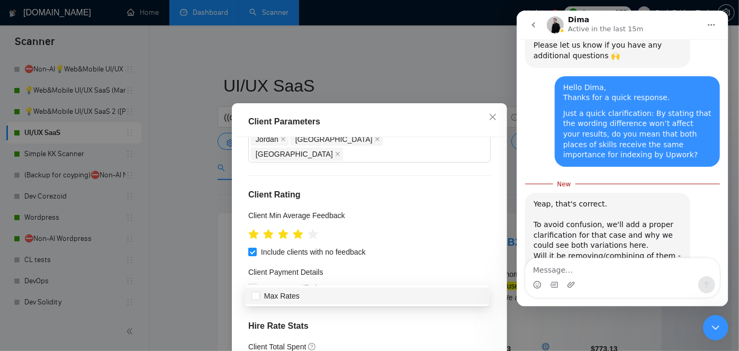
type input "max"
drag, startPoint x: 373, startPoint y: 292, endPoint x: 384, endPoint y: 243, distance: 50.3
click at [373, 292] on div "Max Rates" at bounding box center [367, 296] width 231 height 12
checkbox input "true"
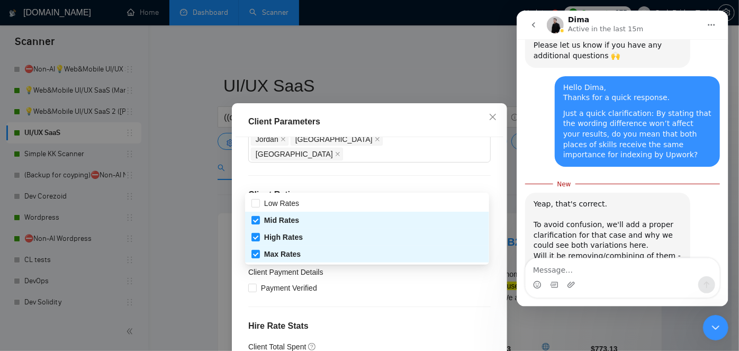
click at [404, 112] on div "Client Parameters" at bounding box center [370, 122] width 268 height 30
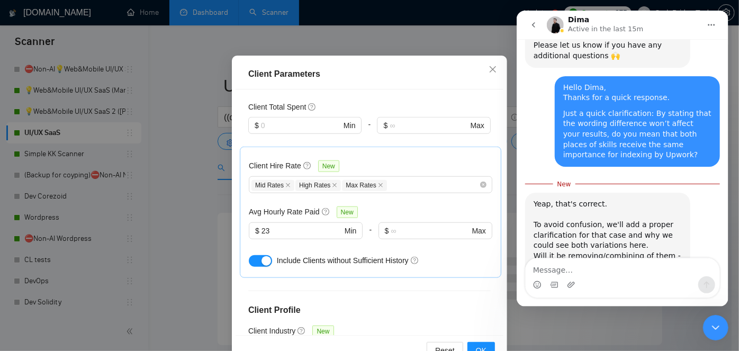
scroll to position [78, 0]
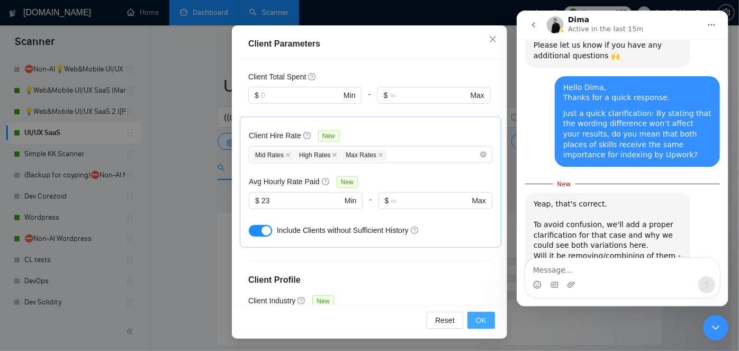
click at [483, 317] on span "OK" at bounding box center [481, 321] width 11 height 12
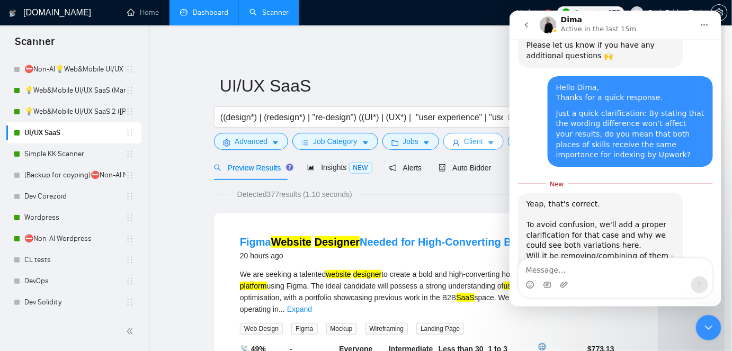
scroll to position [0, 0]
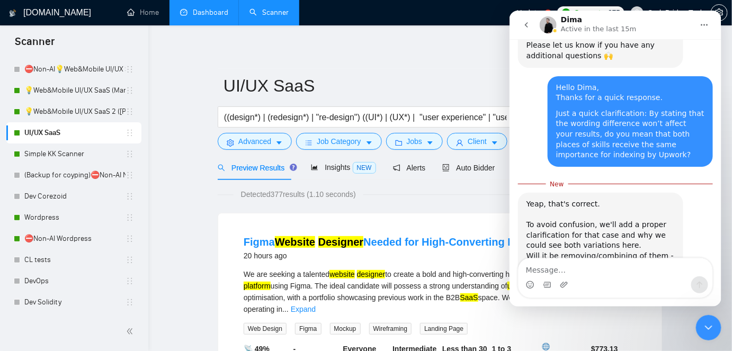
click at [705, 328] on icon "Close Intercom Messenger" at bounding box center [708, 327] width 13 height 13
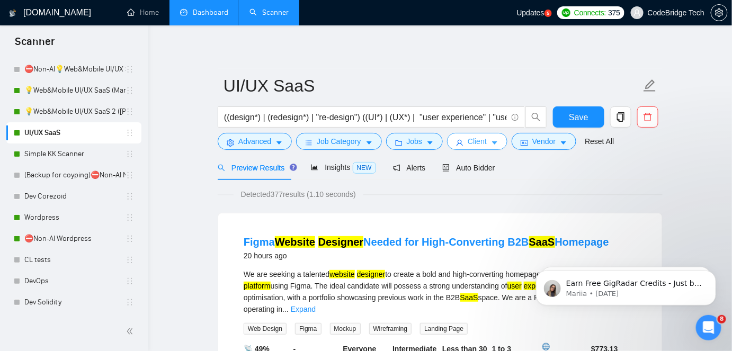
click at [462, 150] on button "Client" at bounding box center [477, 141] width 60 height 17
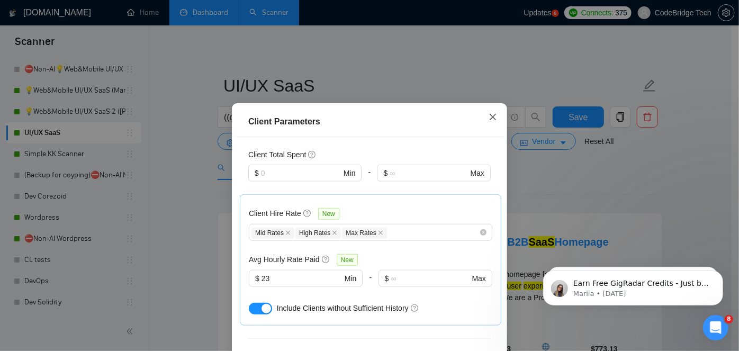
click at [483, 122] on span "Close" at bounding box center [493, 117] width 29 height 29
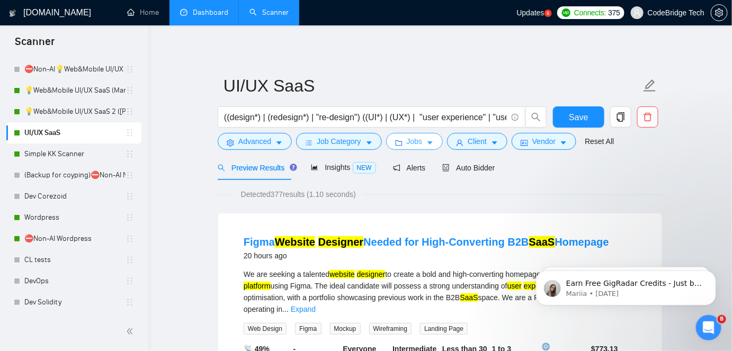
click at [397, 140] on icon "folder" at bounding box center [398, 142] width 7 height 7
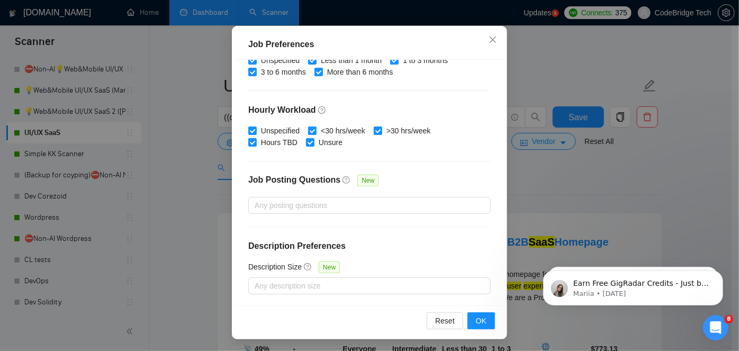
scroll to position [78, 0]
click at [489, 42] on icon "close" at bounding box center [493, 39] width 8 height 8
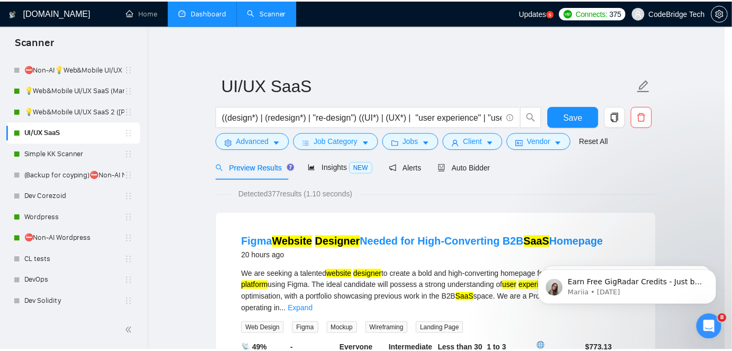
scroll to position [38, 0]
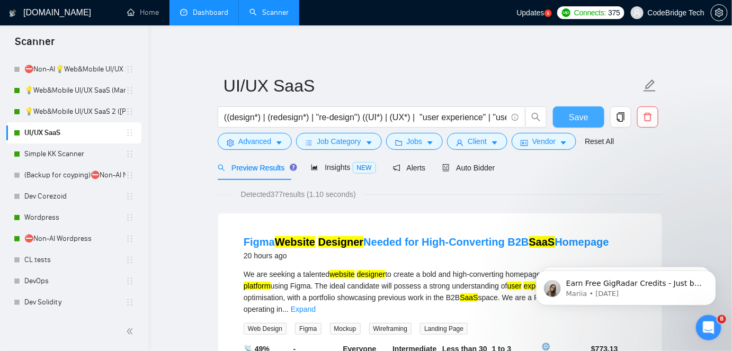
click at [564, 111] on button "Save" at bounding box center [578, 116] width 51 height 21
click at [200, 16] on link "Dashboard" at bounding box center [204, 12] width 48 height 9
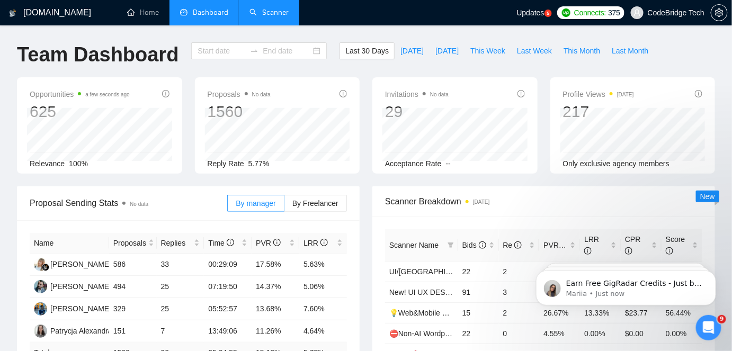
type input "[DATE]"
click at [707, 329] on icon "Open Intercom Messenger" at bounding box center [708, 327] width 7 height 8
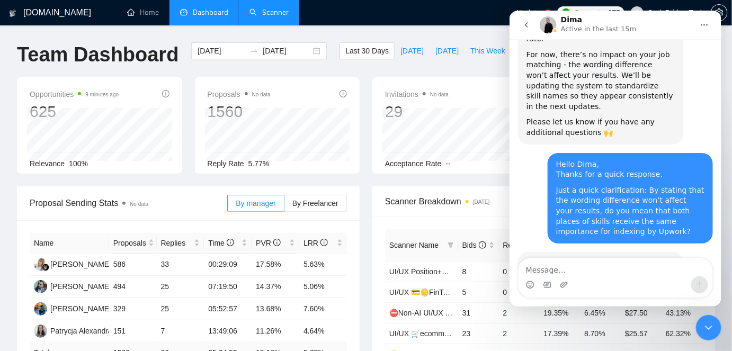
scroll to position [1766, 0]
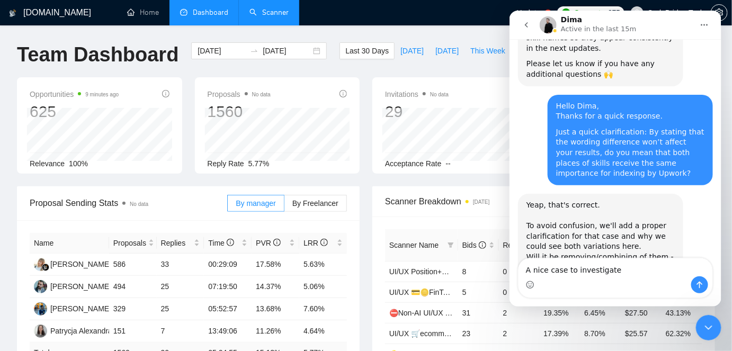
click at [529, 265] on textarea "A nice case to investigate" at bounding box center [615, 267] width 194 height 18
click at [643, 262] on textarea "Definitely a nice case to investigate" at bounding box center [615, 267] width 194 height 18
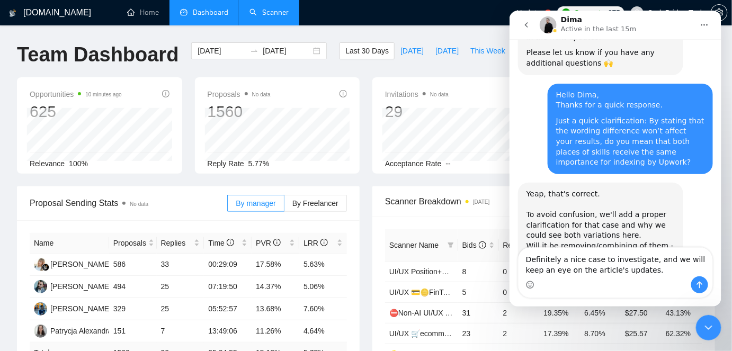
click at [645, 260] on textarea "Definitely a nice case to investigate, and we will keep an eye on the article's…" at bounding box center [615, 261] width 194 height 29
click at [643, 260] on textarea "Definitely a nice case to investigate, and we will keep an eye on the article's…" at bounding box center [615, 261] width 194 height 29
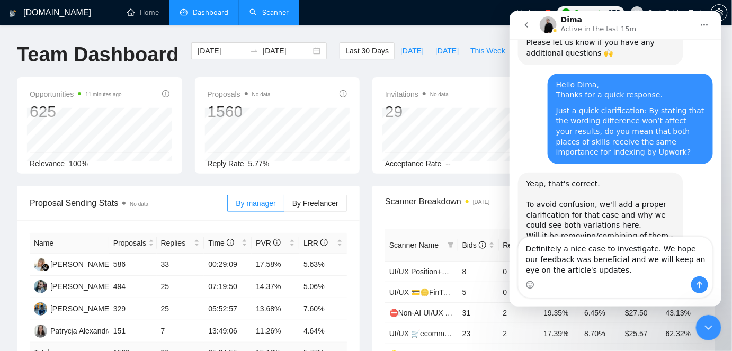
click at [583, 270] on textarea "Definitely a nice case to investigate. We hope our feedback was beneficial and …" at bounding box center [615, 256] width 194 height 39
type textarea "Definitely a nice case to investigate. We hope our feedback was beneficial and …"
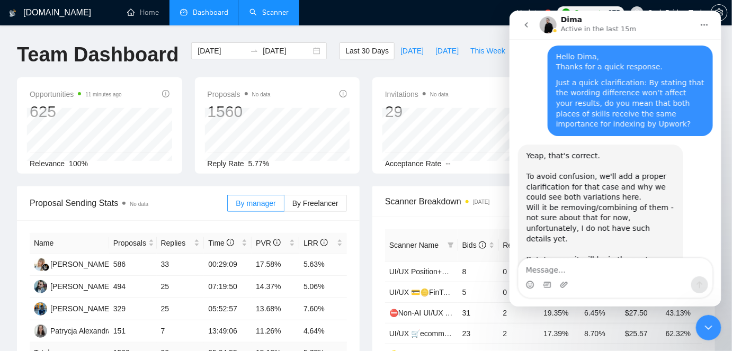
scroll to position [1818, 0]
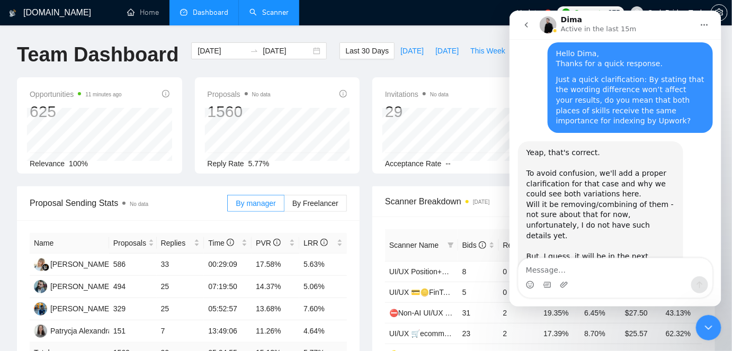
click at [273, 8] on link "Scanner" at bounding box center [268, 12] width 39 height 9
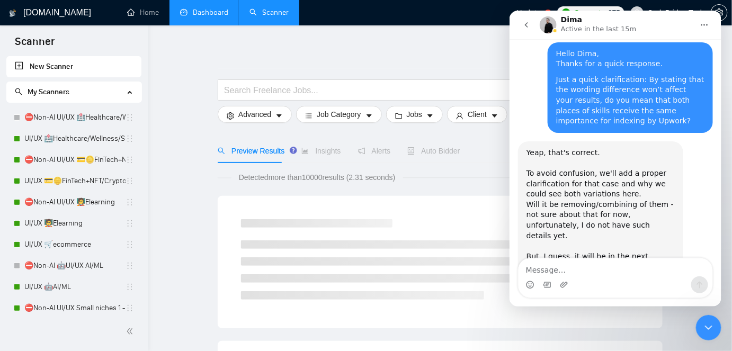
click at [228, 17] on link "Dashboard" at bounding box center [204, 12] width 48 height 9
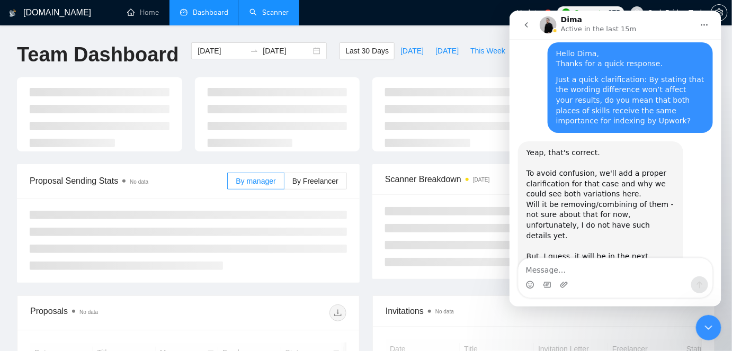
click at [705, 326] on icon "Close Intercom Messenger" at bounding box center [708, 327] width 7 height 4
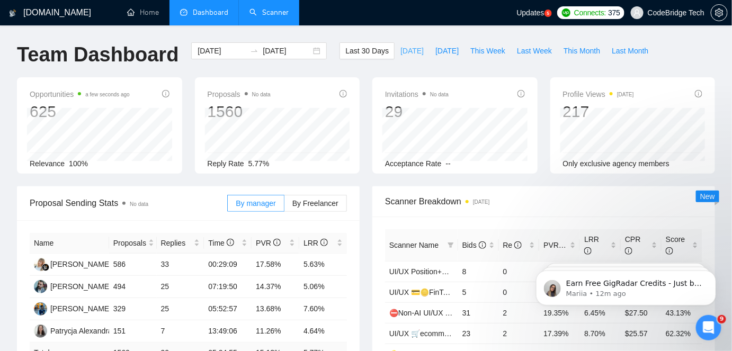
click at [401, 54] on span "[DATE]" at bounding box center [411, 51] width 23 height 12
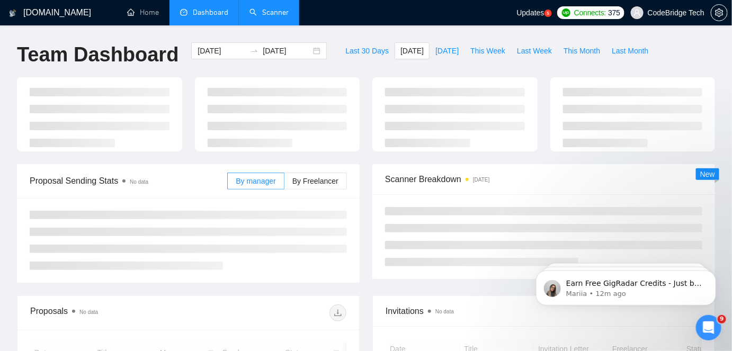
type input "[DATE]"
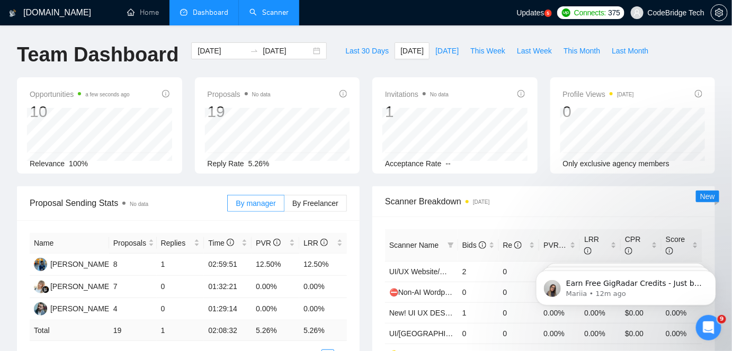
click at [280, 12] on link "Scanner" at bounding box center [268, 12] width 39 height 9
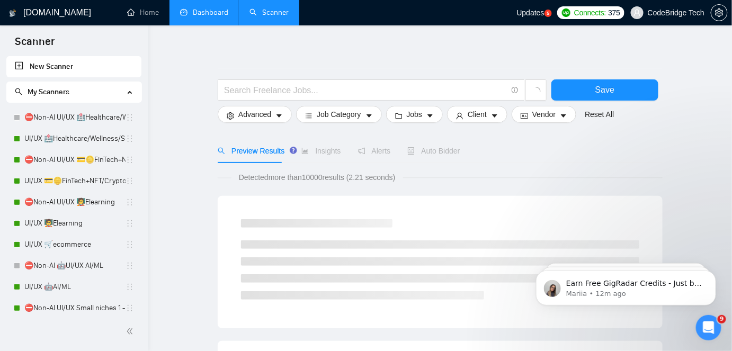
click at [225, 12] on link "Dashboard" at bounding box center [204, 12] width 48 height 9
